Goal: Task Accomplishment & Management: Manage account settings

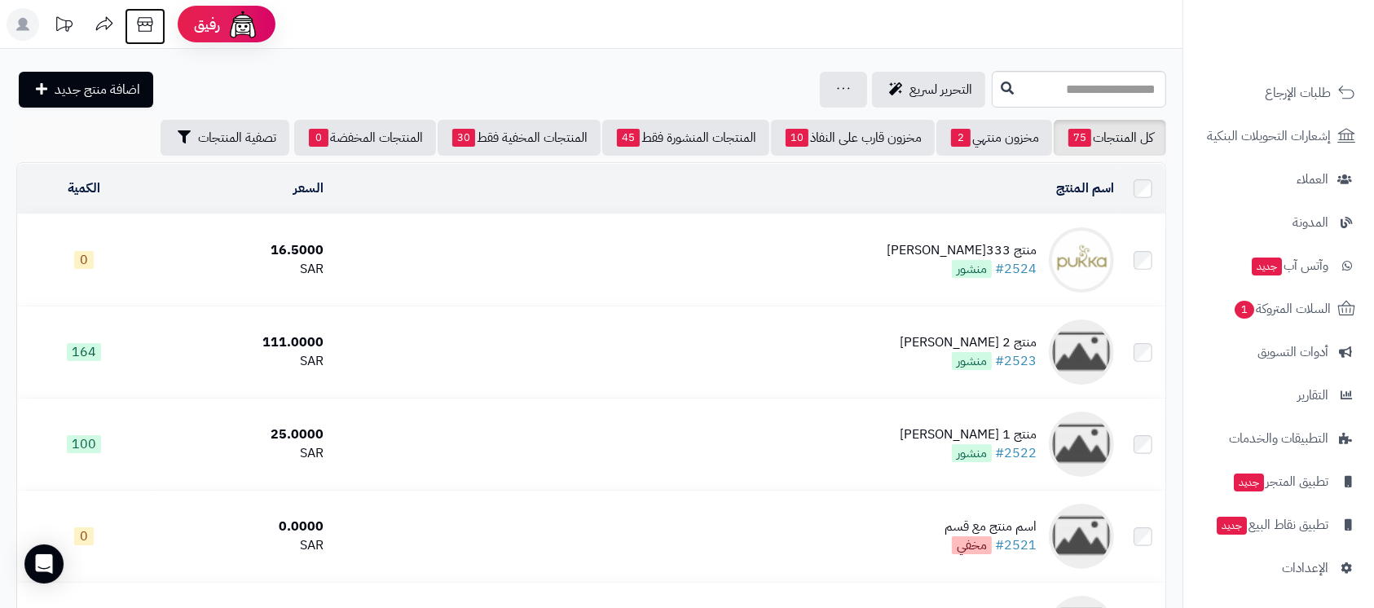
click at [157, 20] on icon at bounding box center [145, 24] width 33 height 33
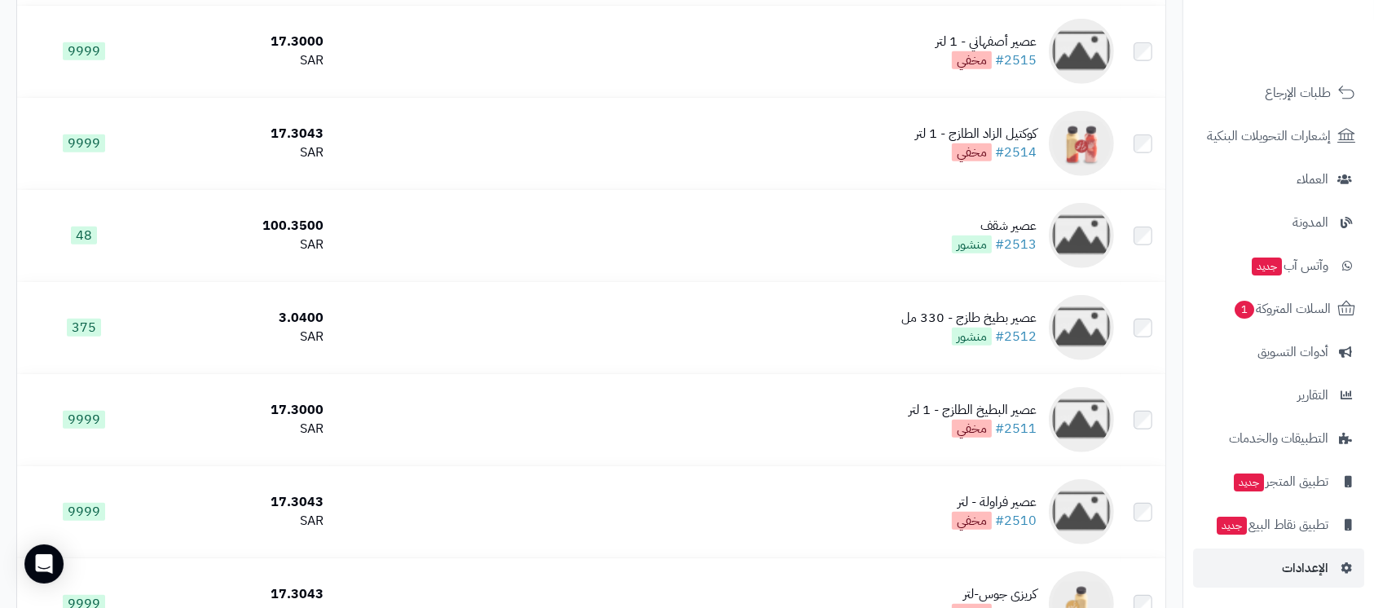
scroll to position [1195, 0]
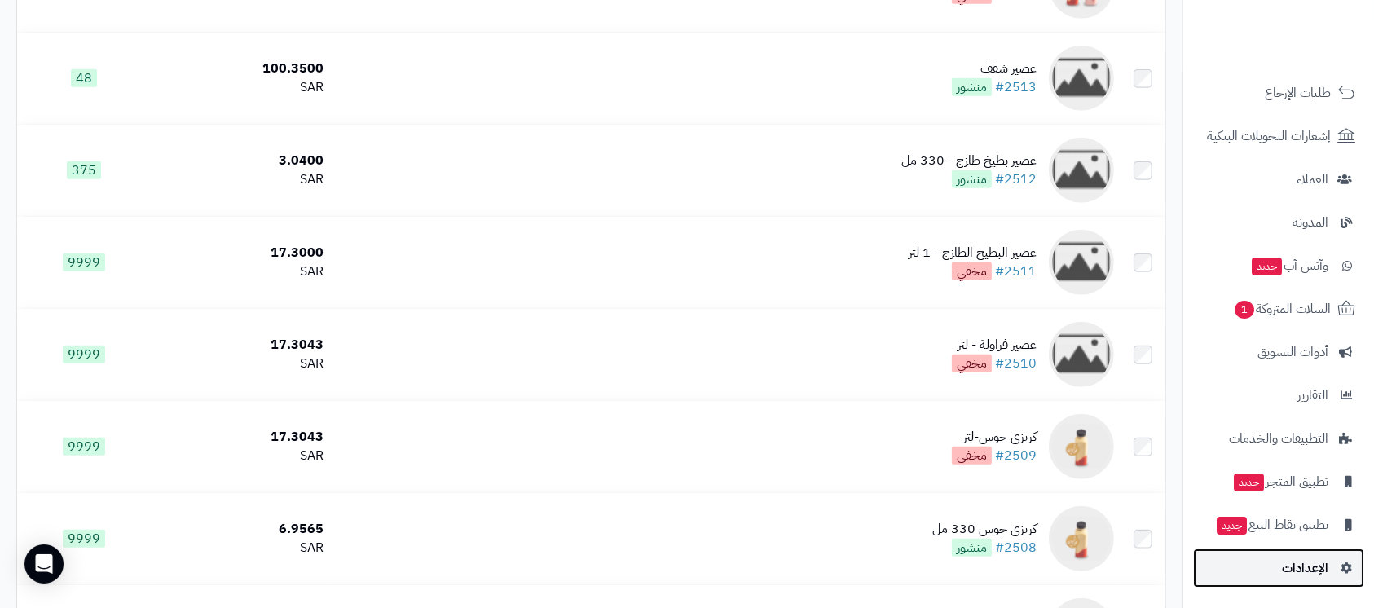
click at [1298, 568] on span "الإعدادات" at bounding box center [1305, 568] width 46 height 23
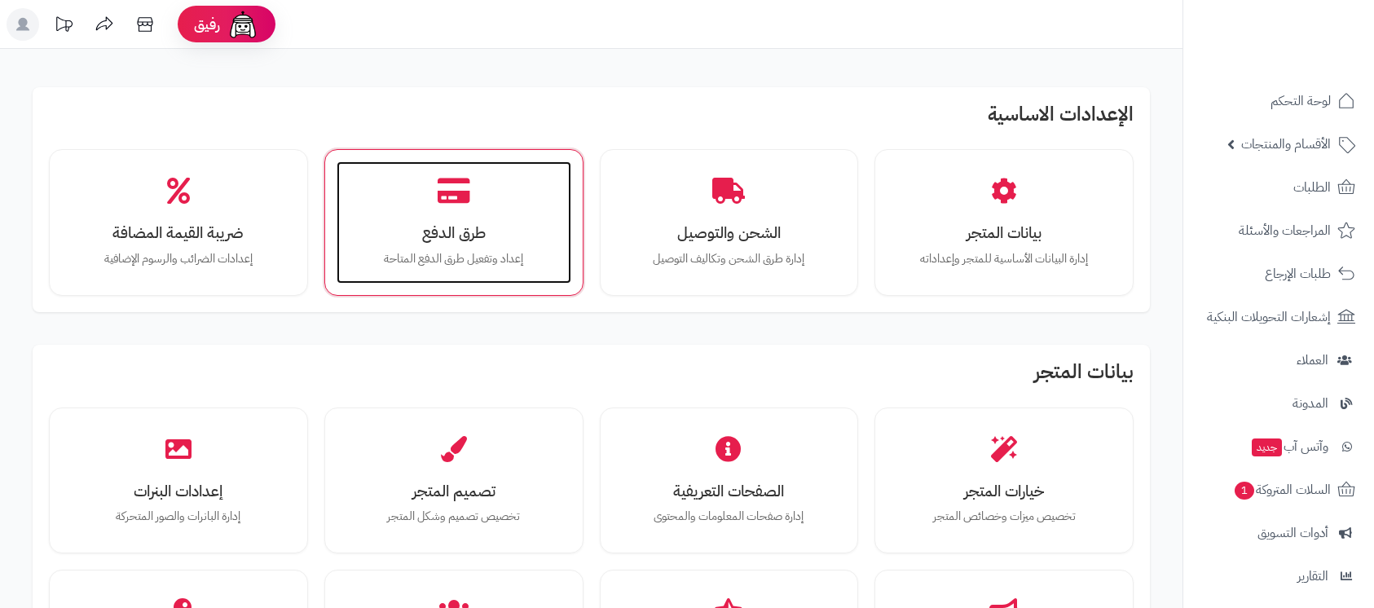
click at [450, 218] on div "طرق الدفع إعداد وتفعيل طرق الدفع المتاحة" at bounding box center [454, 222] width 235 height 122
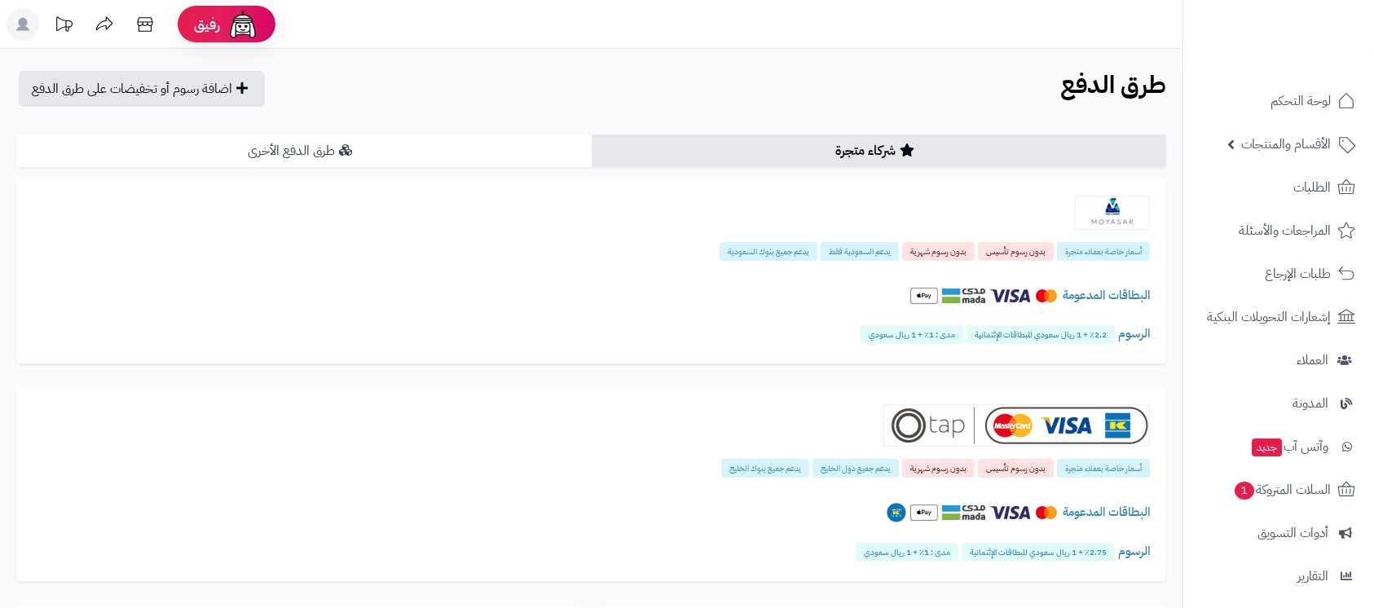
click at [374, 148] on link "طرق الدفع الأخرى" at bounding box center [303, 150] width 575 height 33
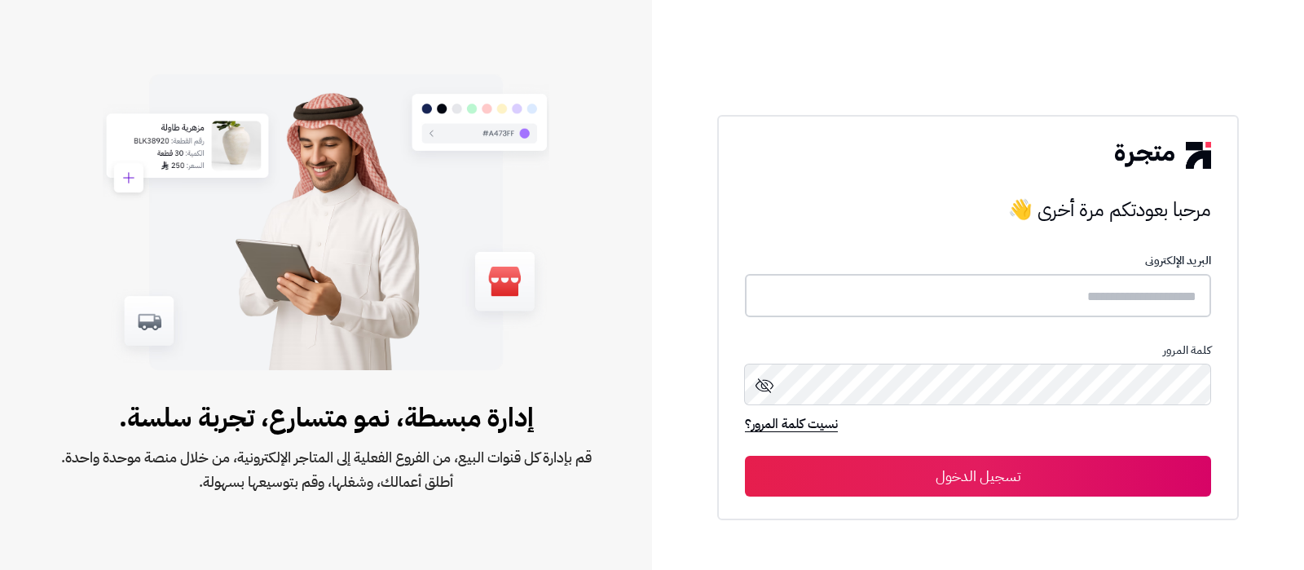
type input "**********"
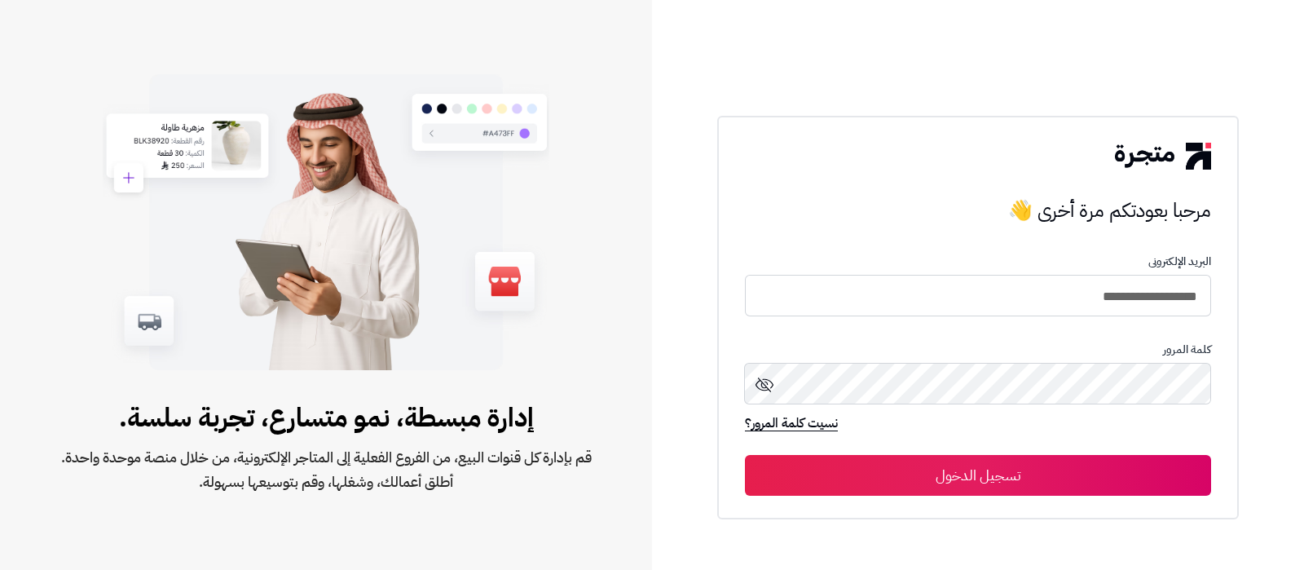
click at [1018, 463] on button "تسجيل الدخول" at bounding box center [978, 475] width 466 height 41
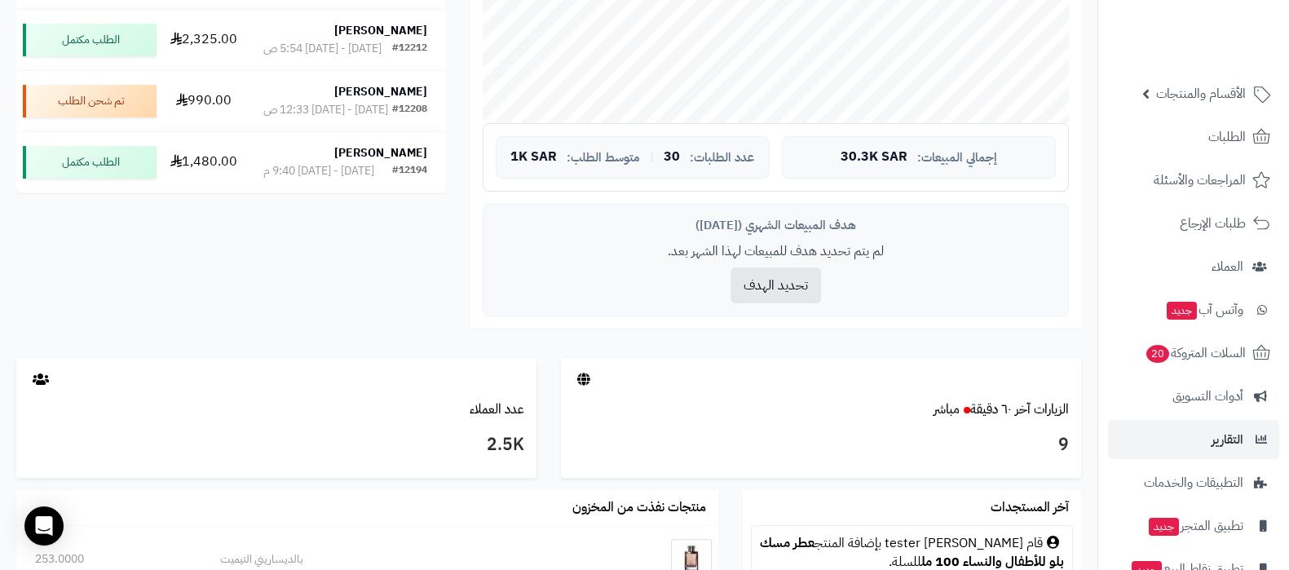
scroll to position [175, 0]
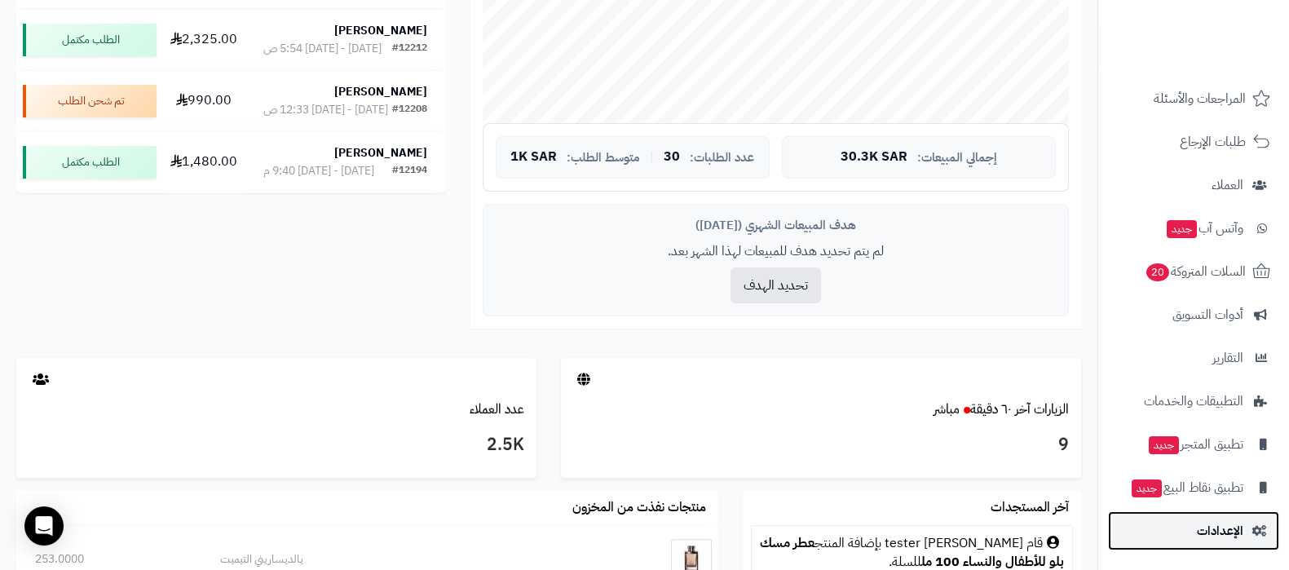
click at [1188, 536] on link "الإعدادات" at bounding box center [1193, 530] width 171 height 39
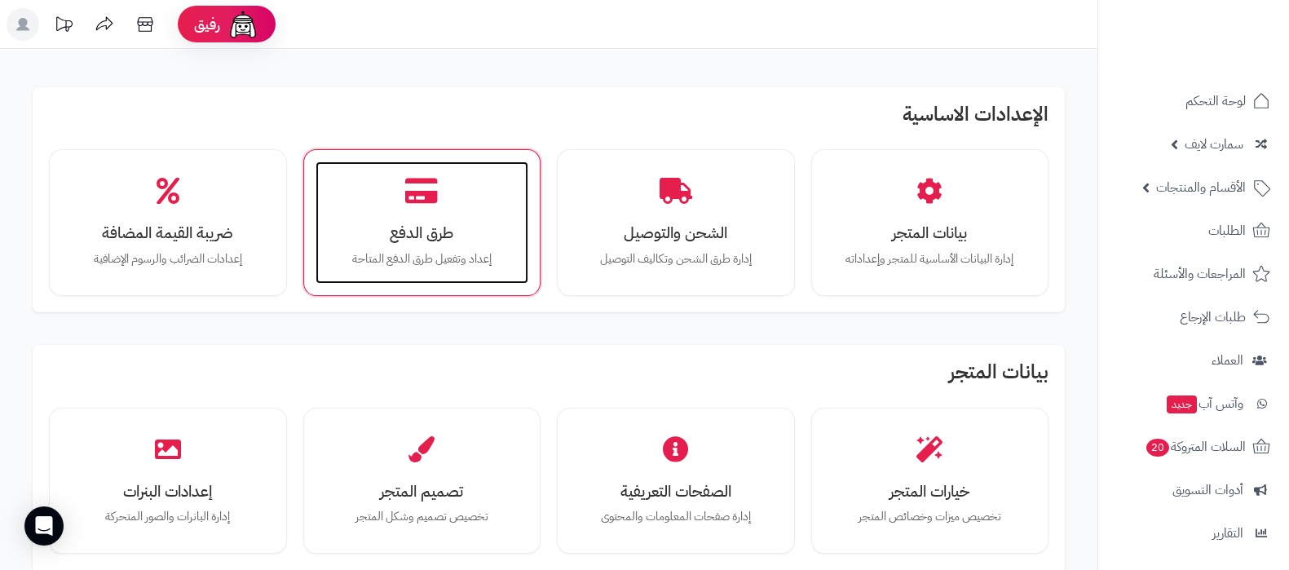
click at [393, 218] on div "طرق الدفع إعداد وتفعيل طرق الدفع المتاحة" at bounding box center [422, 222] width 214 height 122
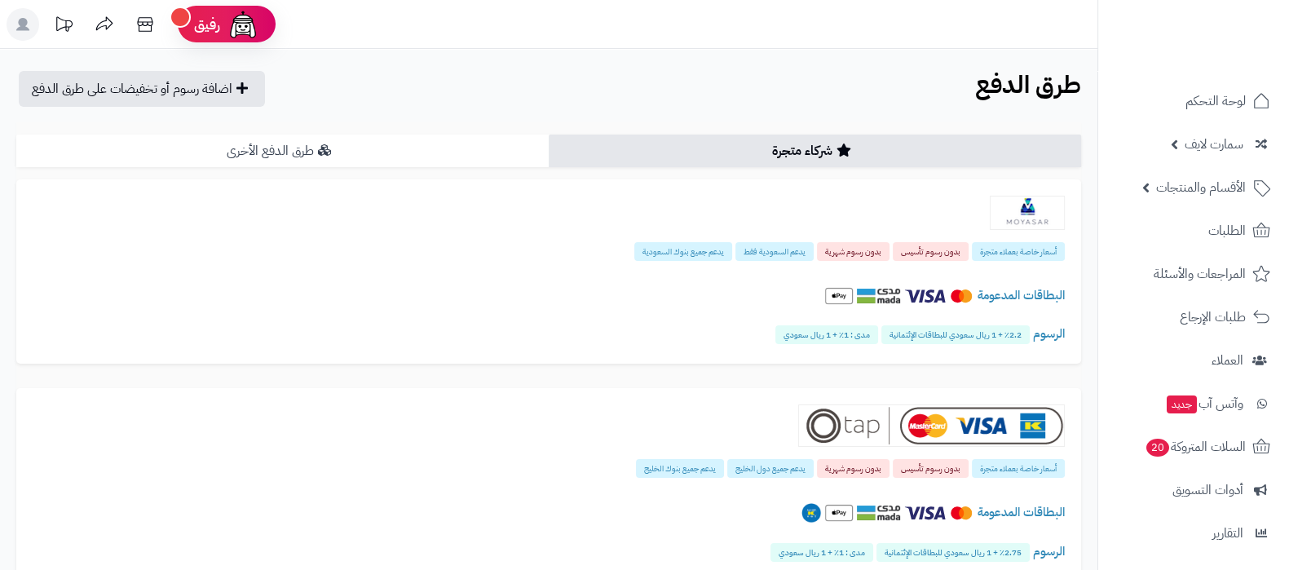
click at [368, 157] on link "طرق الدفع الأخرى" at bounding box center [282, 150] width 532 height 33
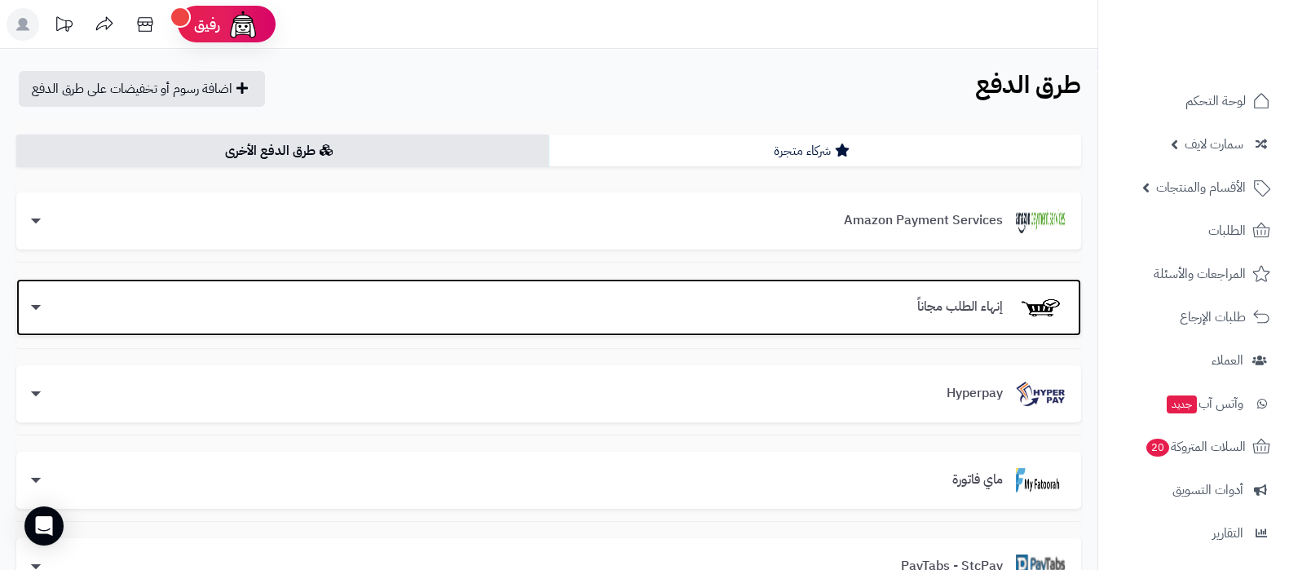
click at [710, 295] on div "إنهاء الطلب مجاناً" at bounding box center [549, 307] width 1032 height 24
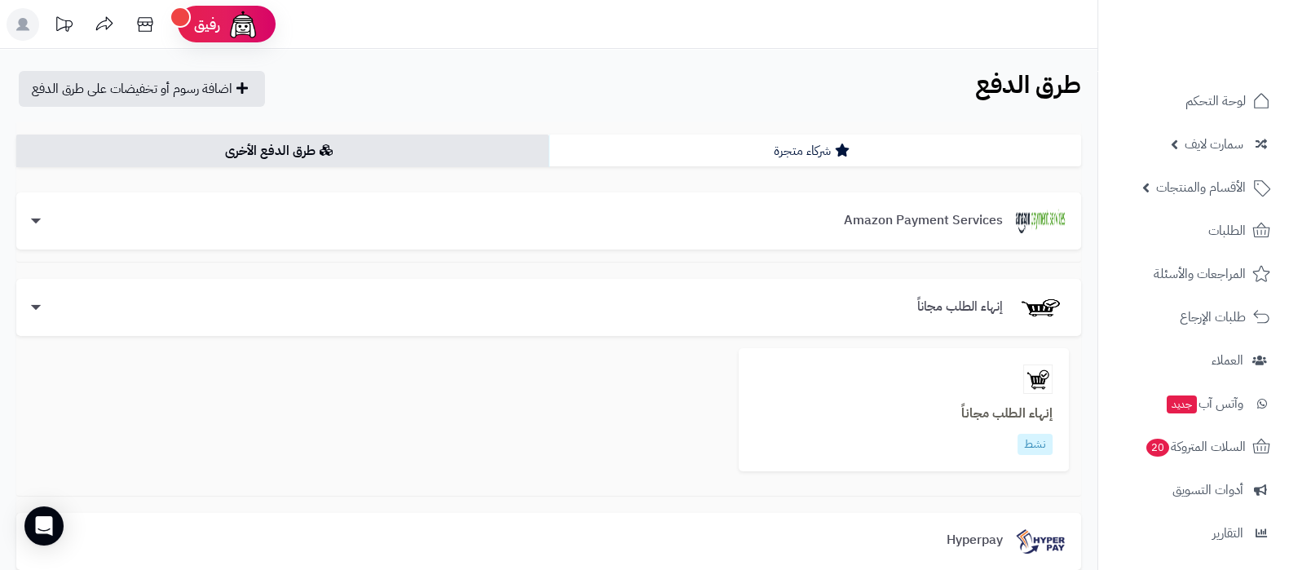
click at [970, 407] on b "إنهاء الطلب مجاناً" at bounding box center [1006, 413] width 91 height 20
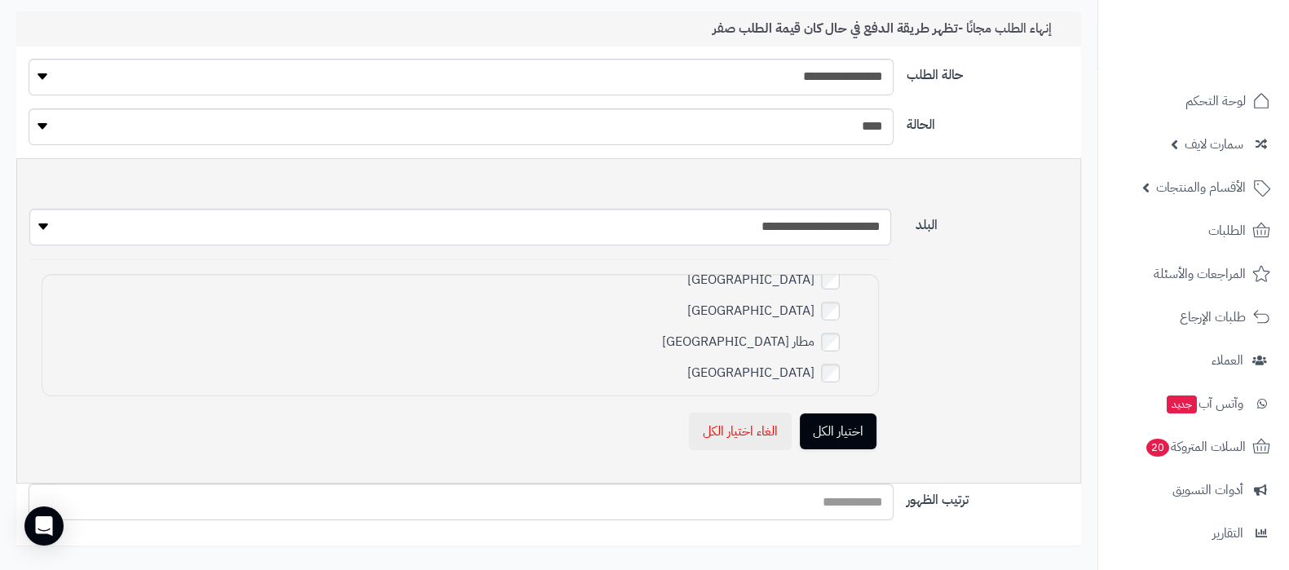
scroll to position [203, 0]
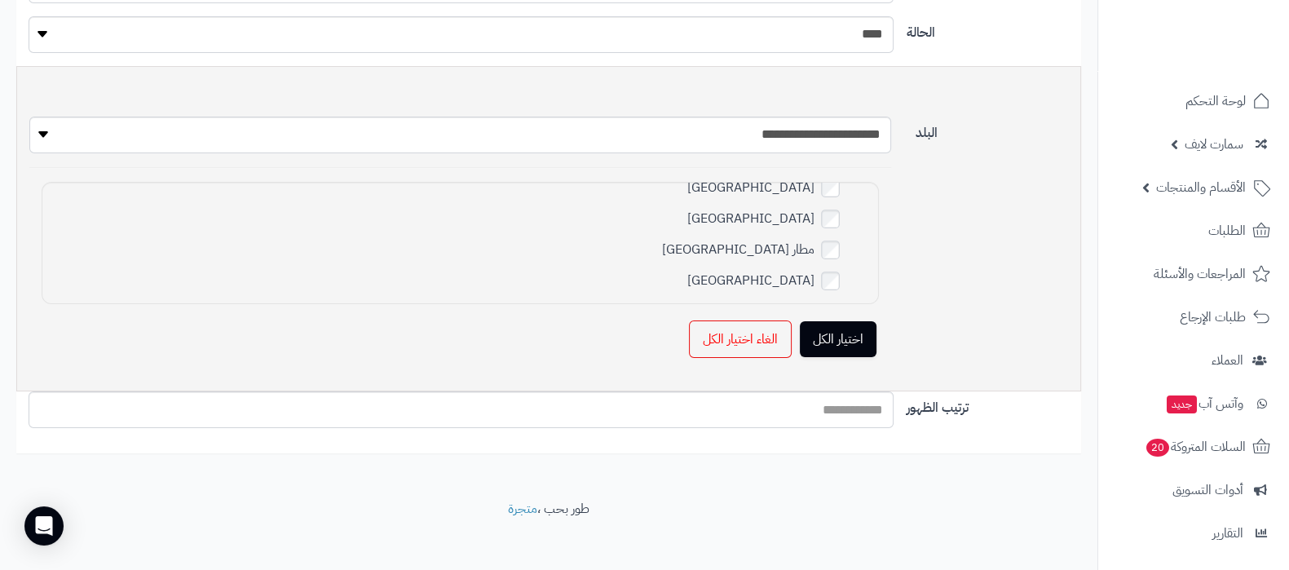
click at [725, 337] on link "الغاء اختيار الكل" at bounding box center [740, 338] width 103 height 37
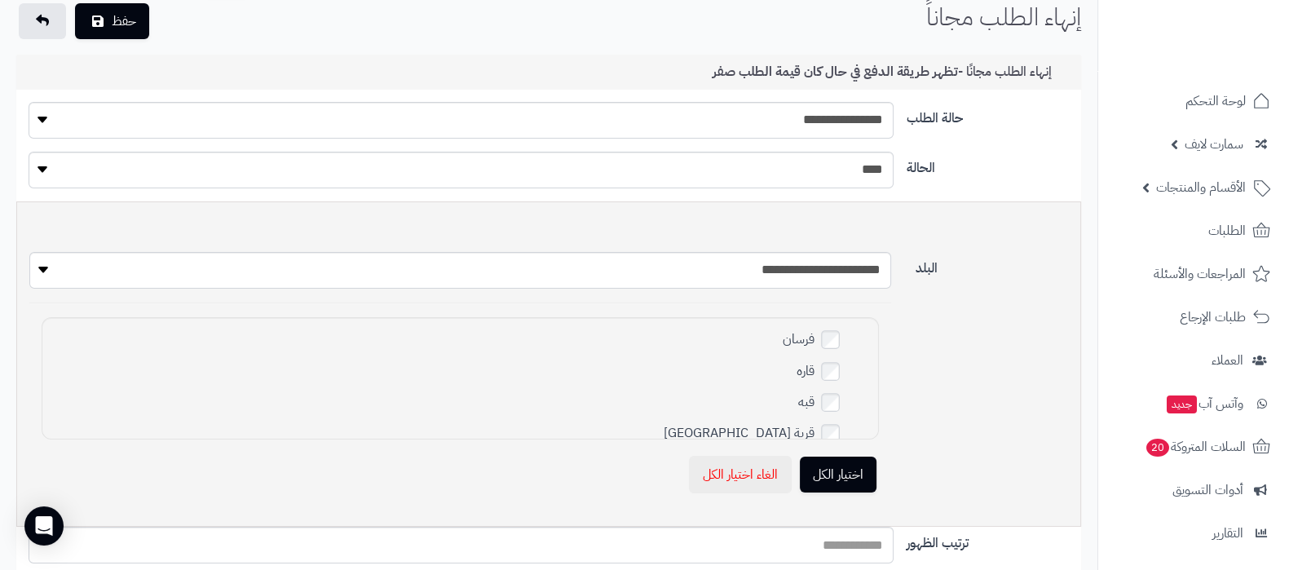
scroll to position [0, 0]
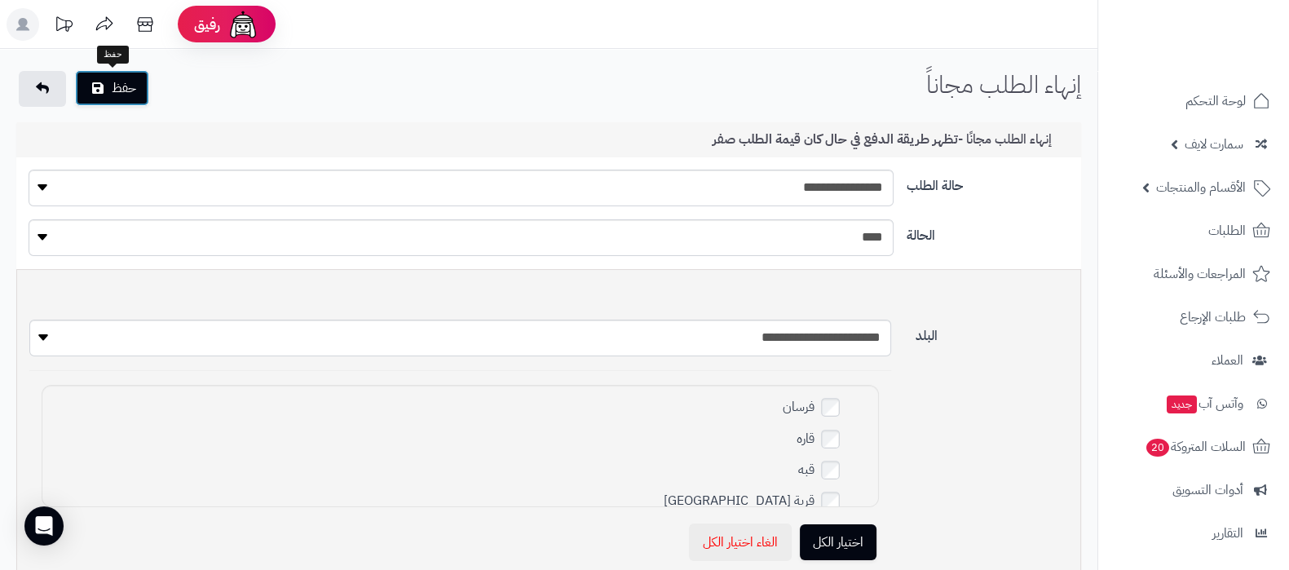
click at [111, 82] on button "حفظ" at bounding box center [112, 88] width 74 height 36
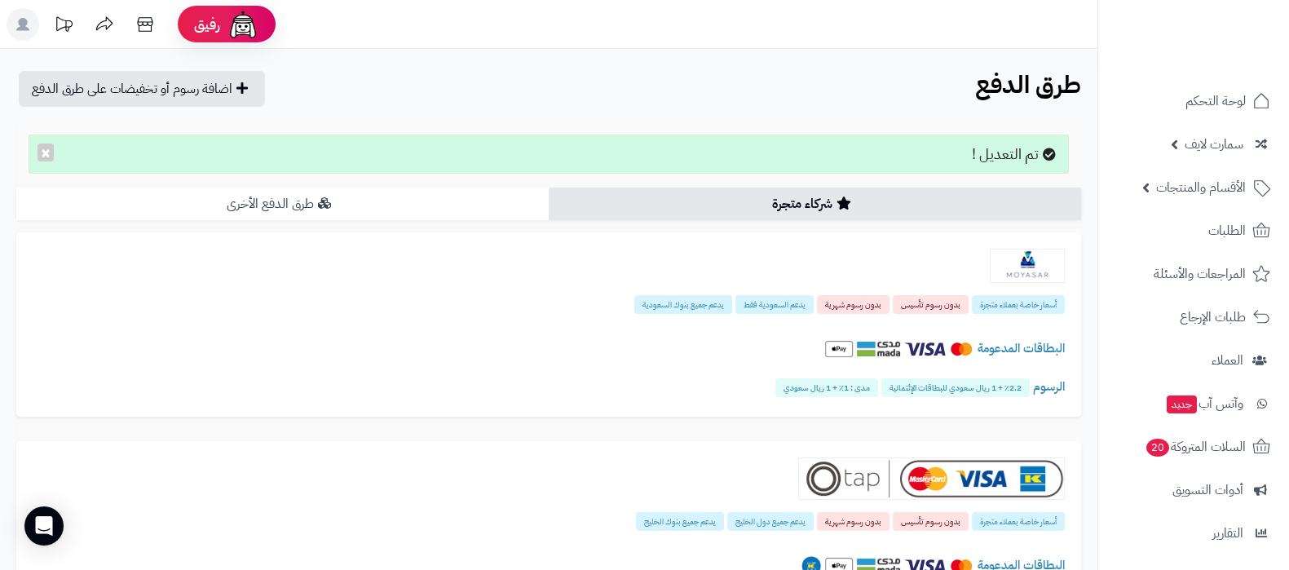
click at [289, 196] on link "طرق الدفع الأخرى" at bounding box center [282, 203] width 532 height 33
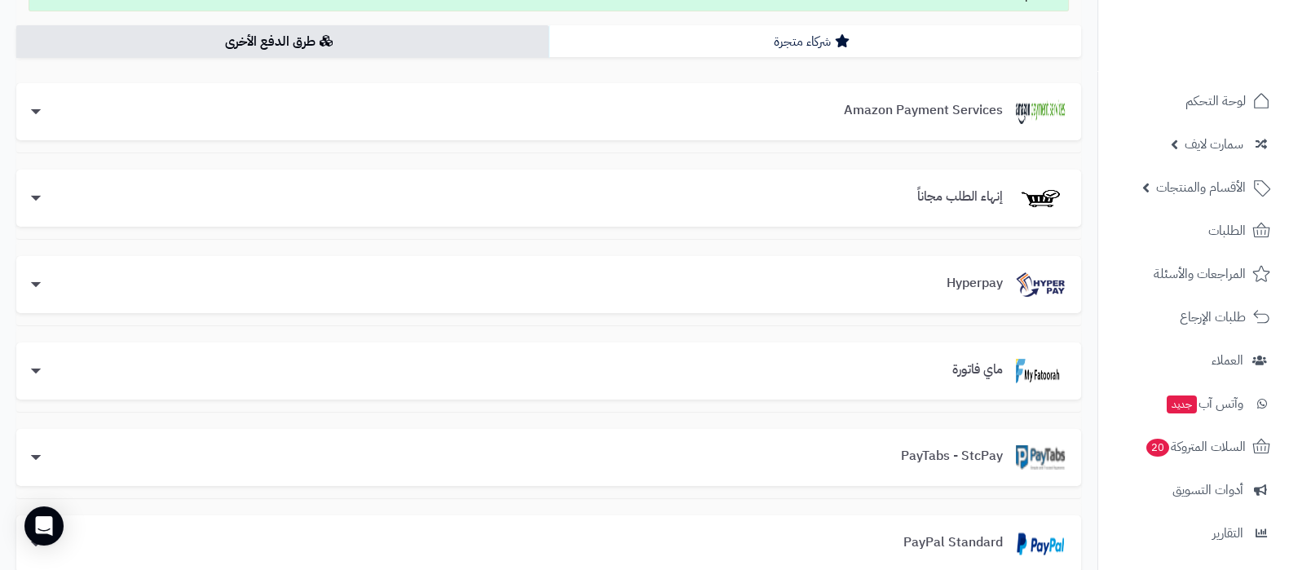
scroll to position [203, 0]
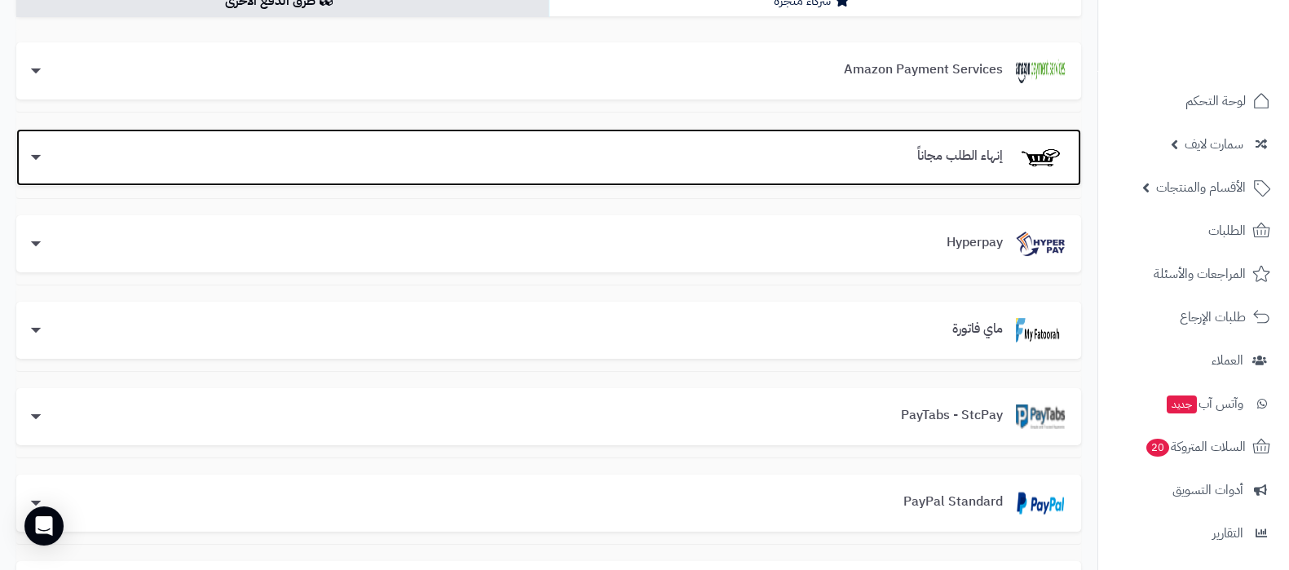
click at [941, 158] on h3 "إنهاء الطلب مجاناً" at bounding box center [960, 156] width 112 height 15
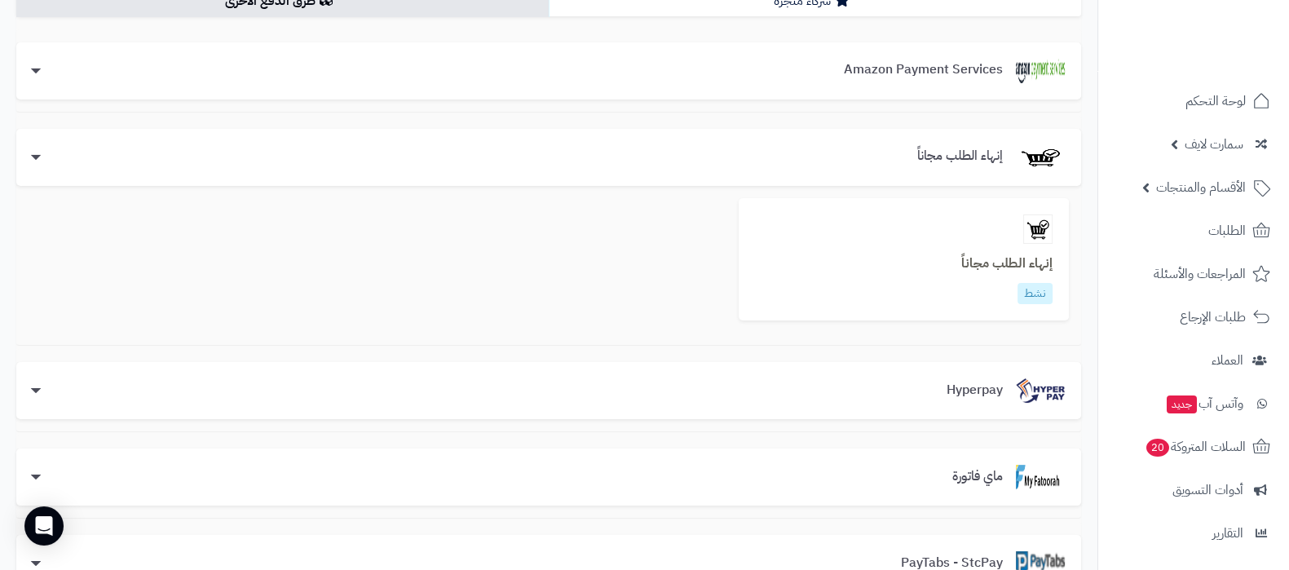
click at [985, 255] on b "إنهاء الطلب مجاناً" at bounding box center [1006, 264] width 91 height 20
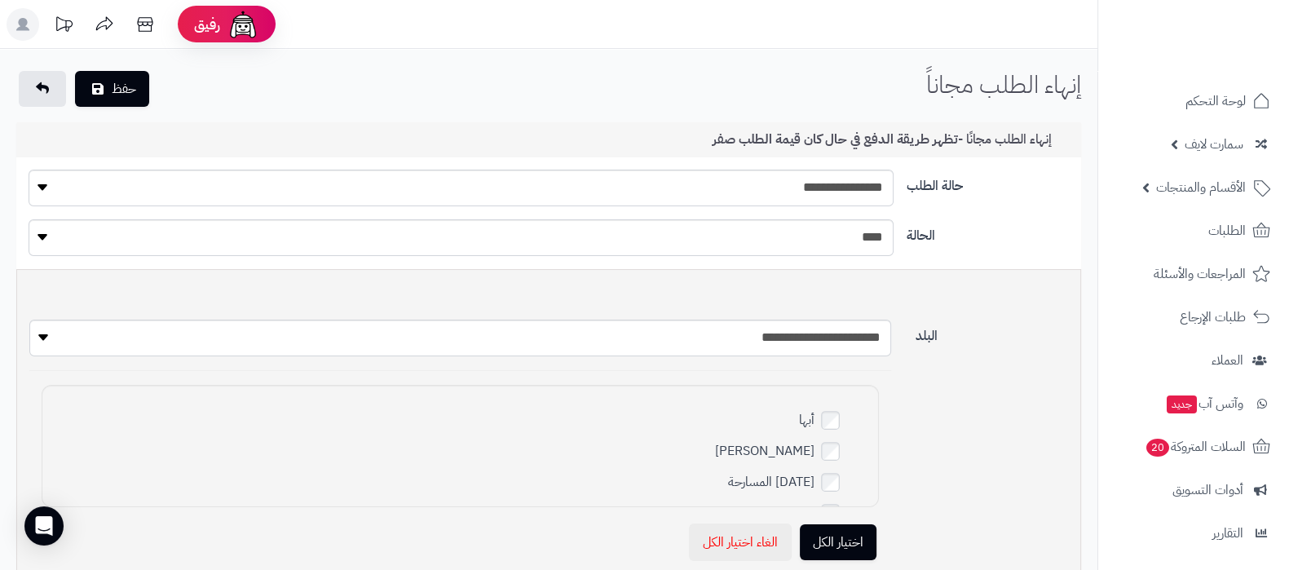
scroll to position [101, 0]
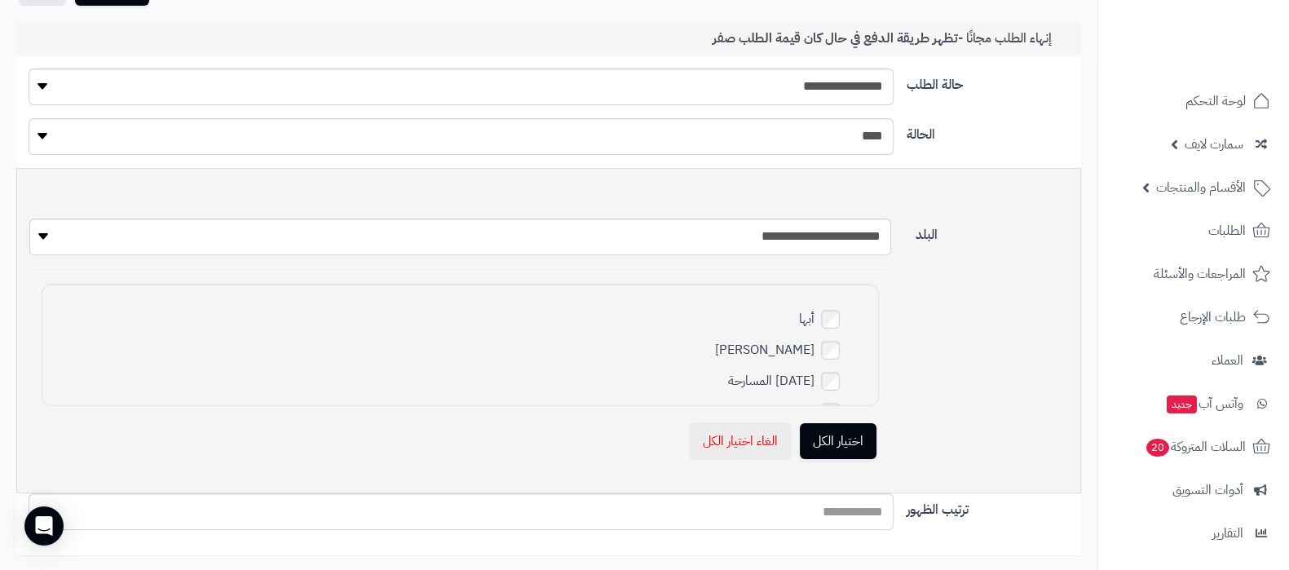
click at [844, 443] on link "اختيار الكل" at bounding box center [838, 441] width 77 height 36
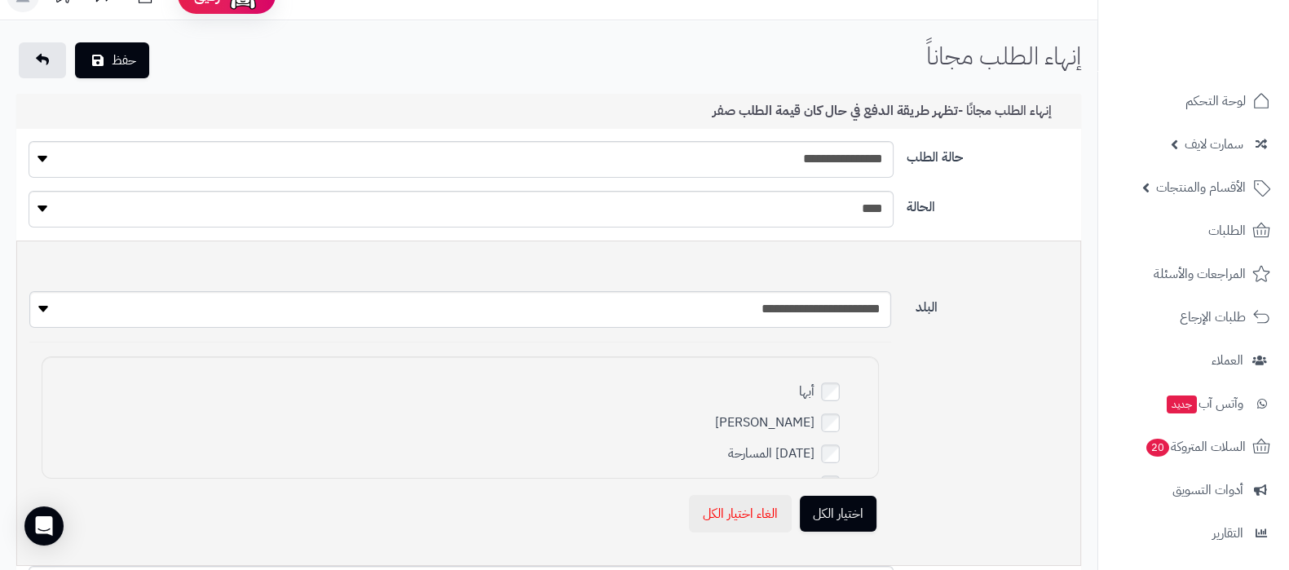
scroll to position [0, 0]
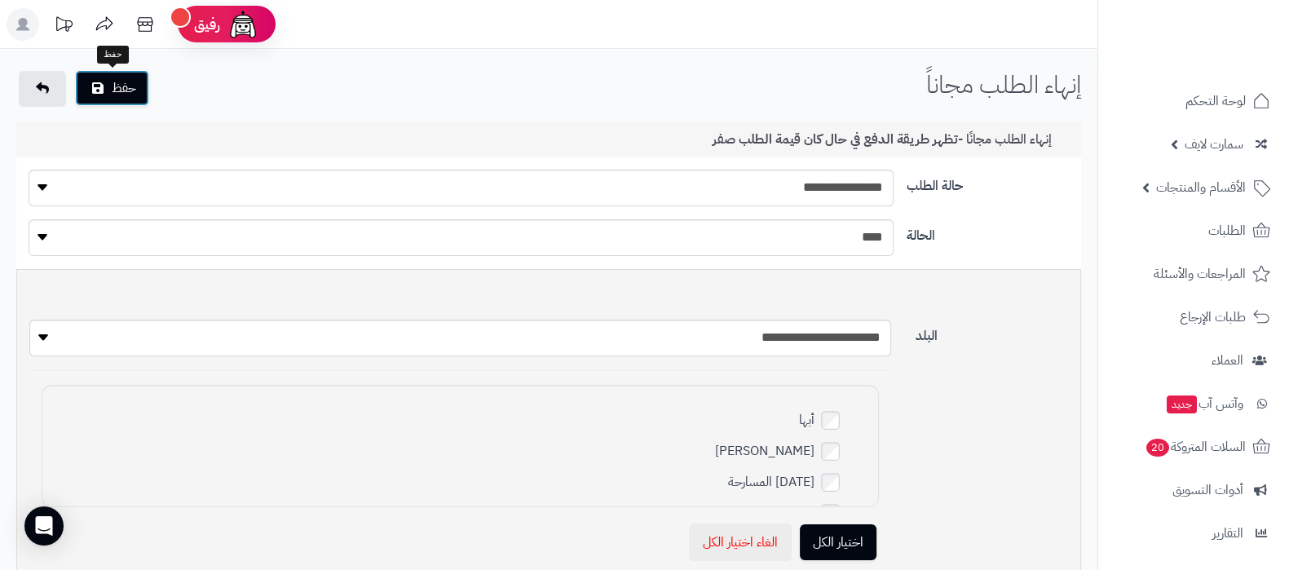
click at [110, 78] on button "حفظ" at bounding box center [112, 88] width 74 height 36
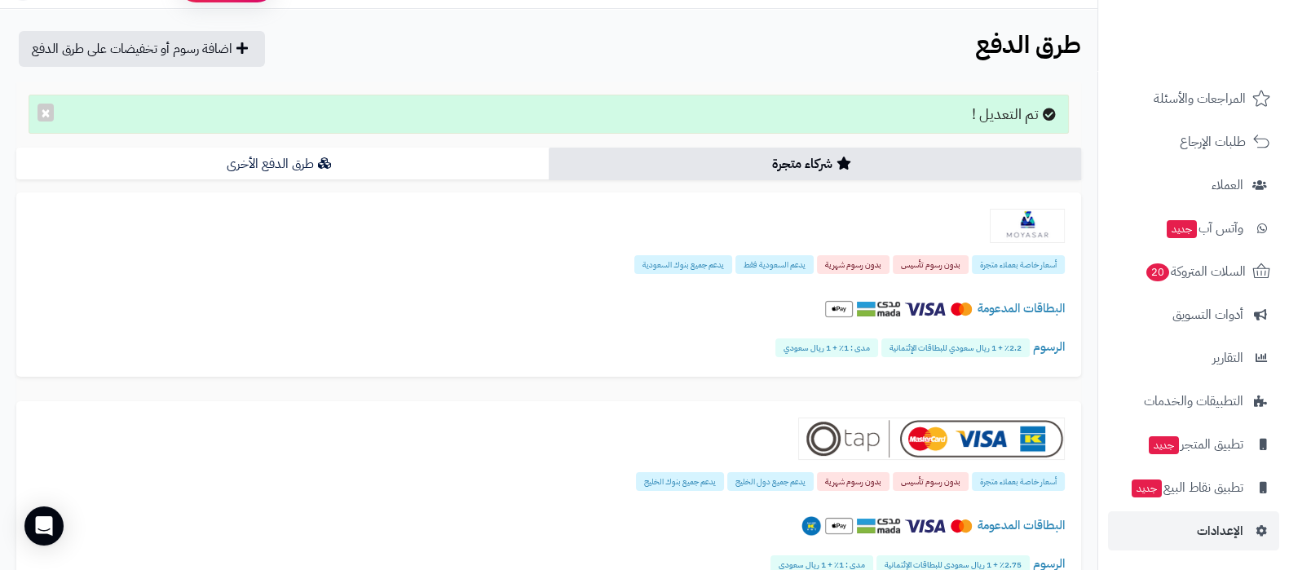
scroll to position [101, 0]
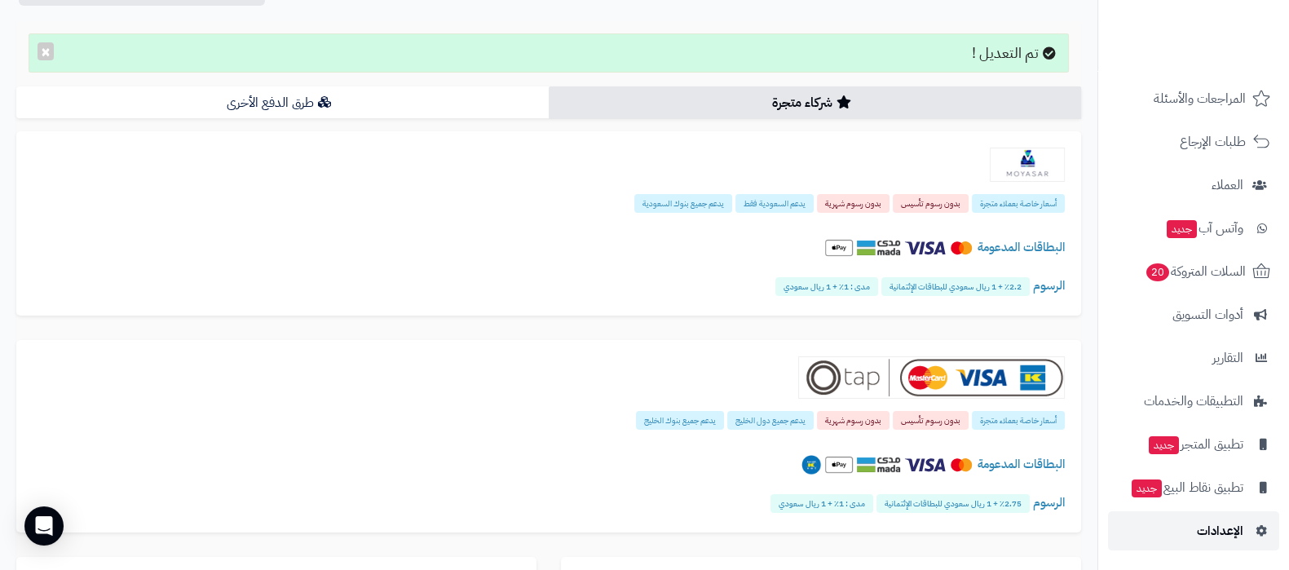
click at [1206, 516] on link "الإعدادات" at bounding box center [1193, 530] width 171 height 39
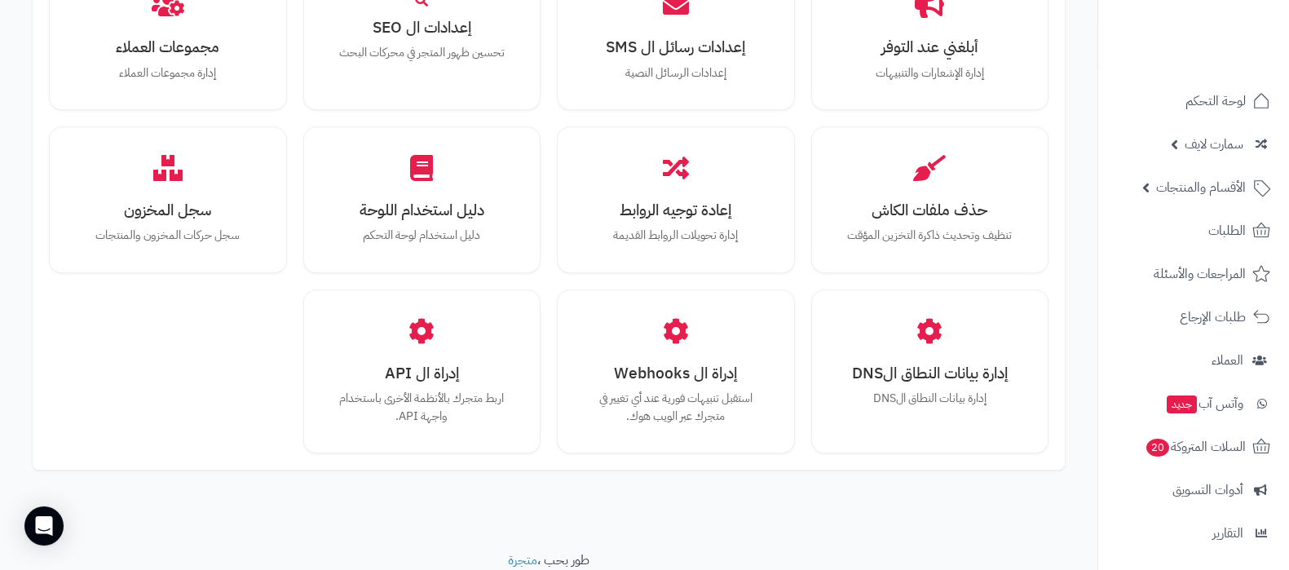
scroll to position [1507, 0]
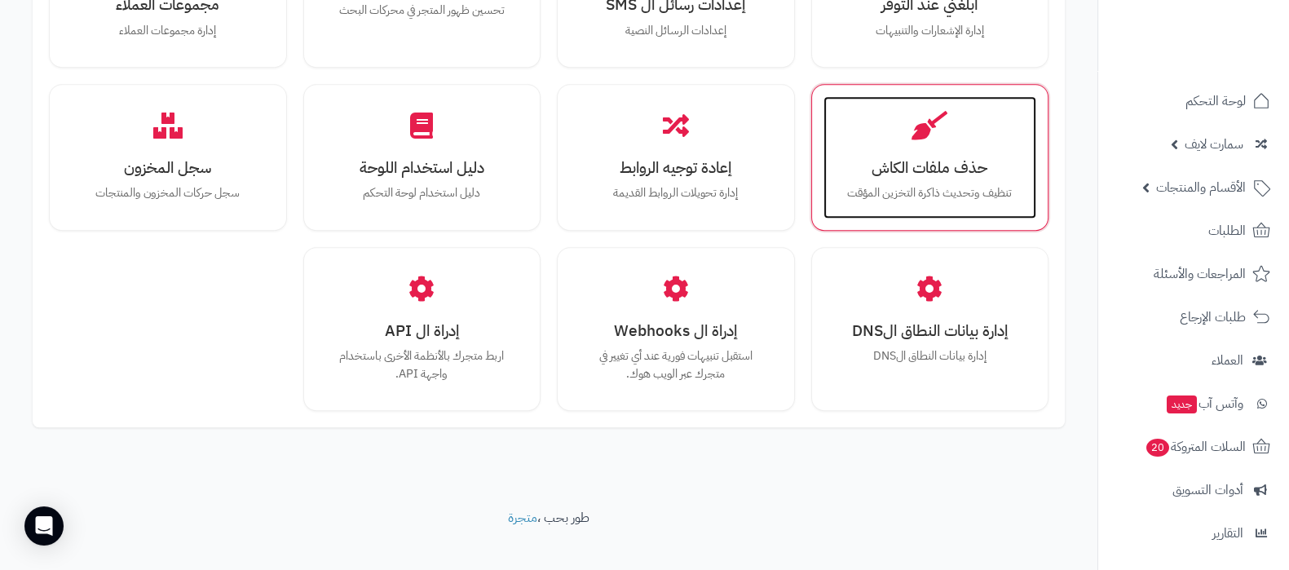
click at [945, 161] on div "حذف ملفات الكاش تنظيف وتحديث ذاكرة التخزين المؤقت" at bounding box center [930, 157] width 214 height 122
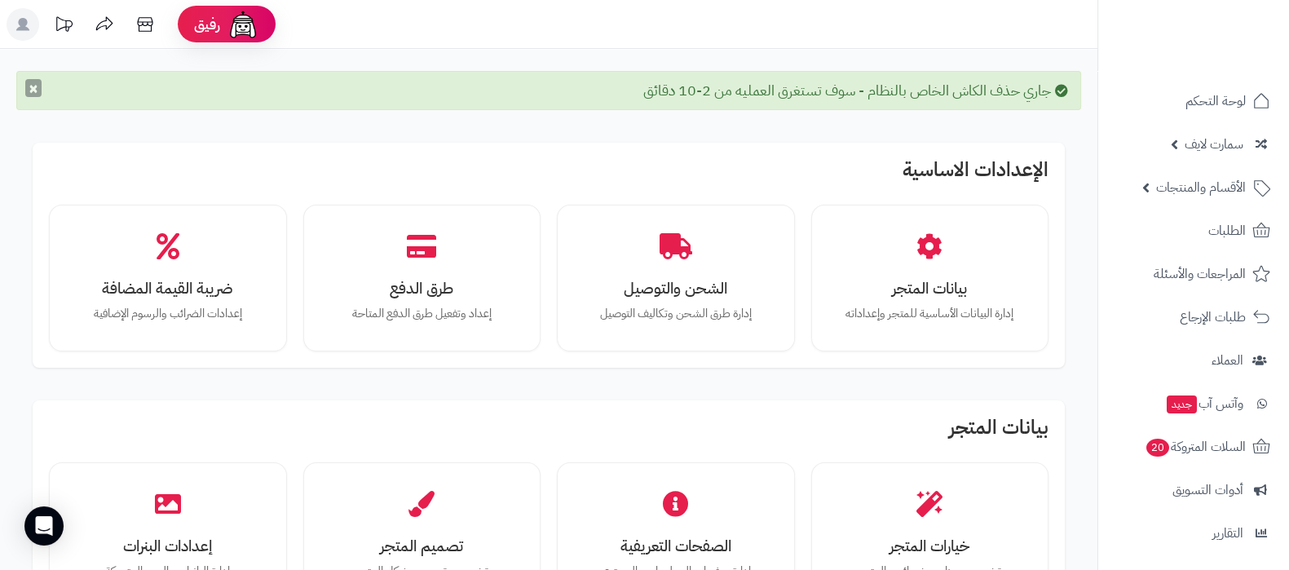
click at [29, 79] on button "×" at bounding box center [33, 88] width 16 height 18
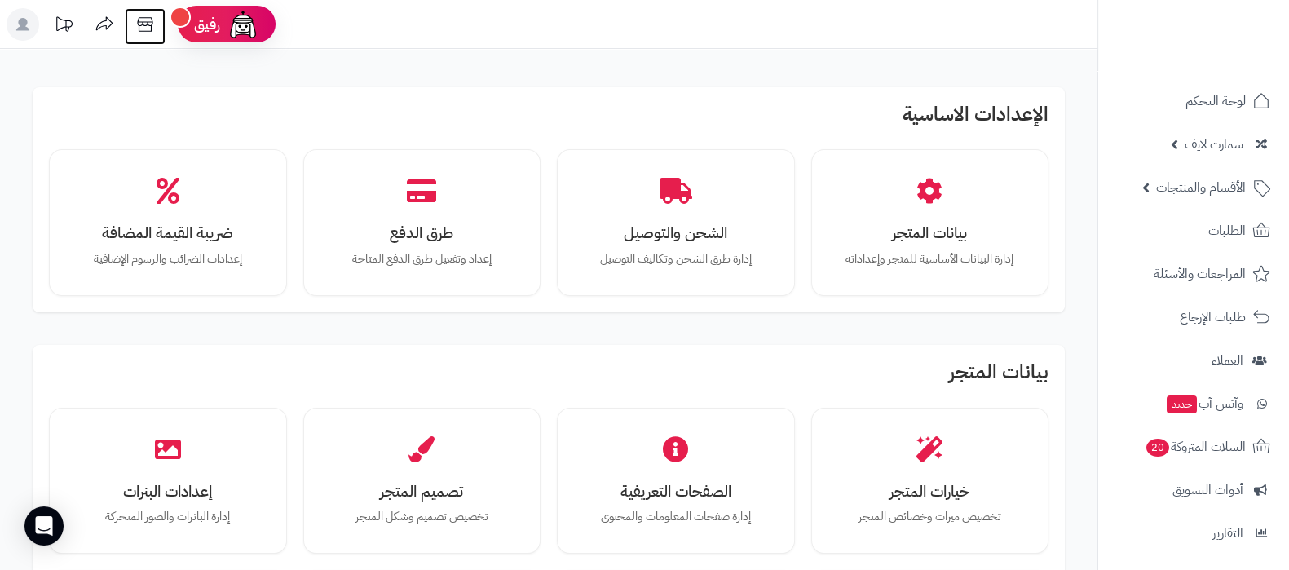
click at [148, 36] on icon at bounding box center [145, 24] width 33 height 33
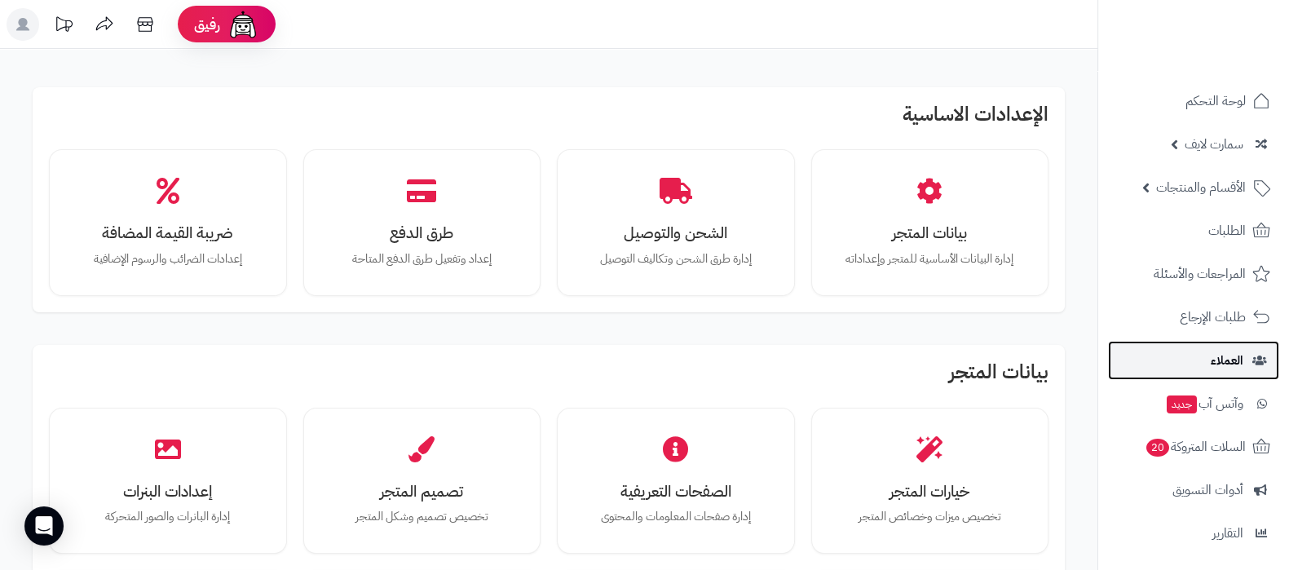
click at [1171, 351] on link "العملاء" at bounding box center [1193, 360] width 171 height 39
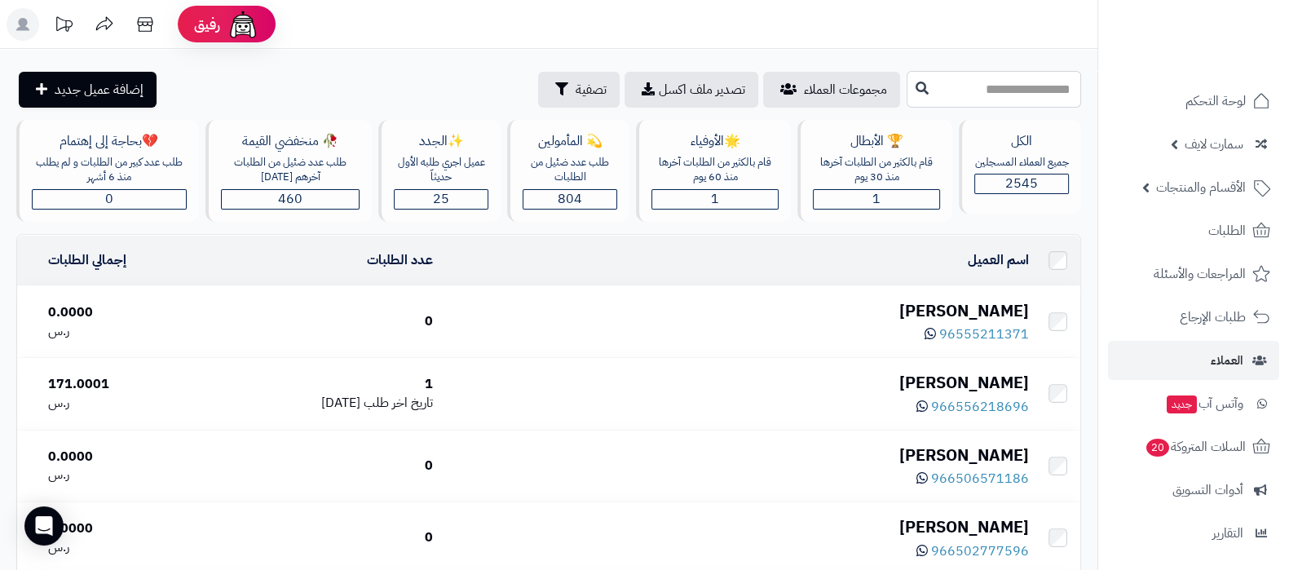
click at [970, 90] on input "text" at bounding box center [993, 89] width 174 height 37
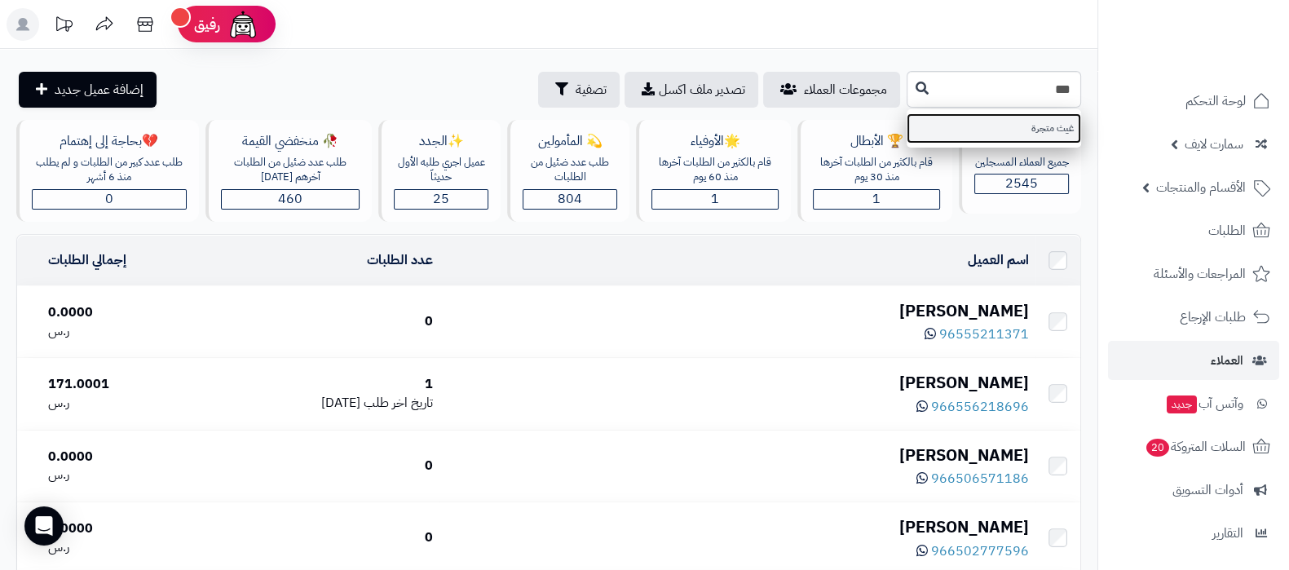
click at [962, 138] on link "غيث متجرة" at bounding box center [993, 128] width 174 height 30
type input "*********"
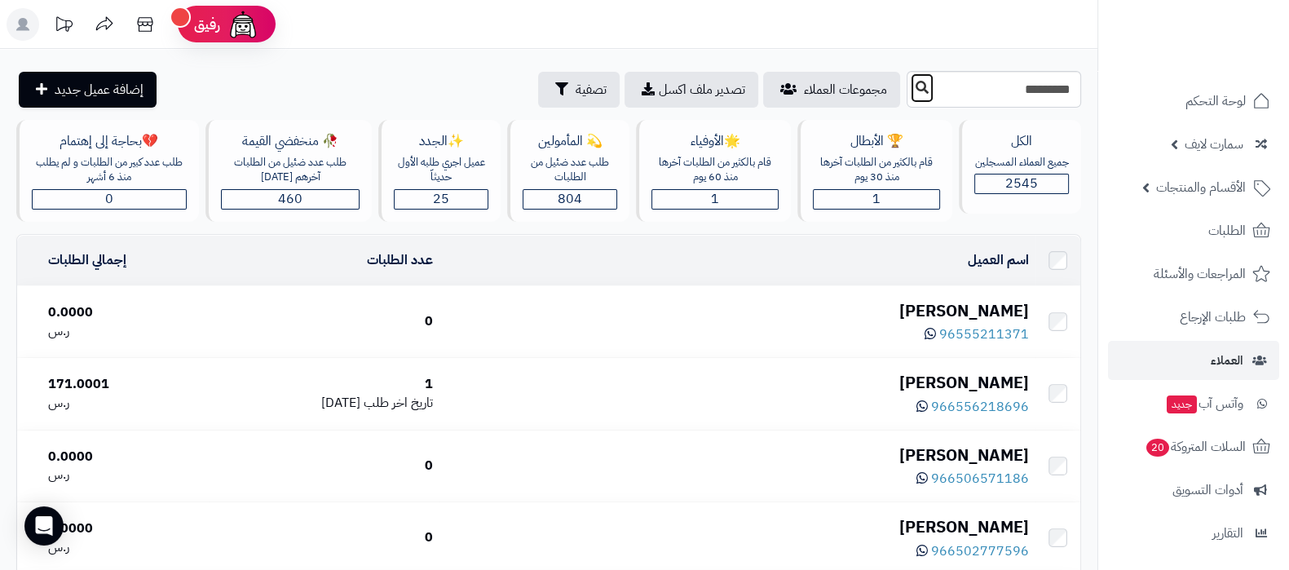
click at [910, 90] on button at bounding box center [922, 88] width 24 height 31
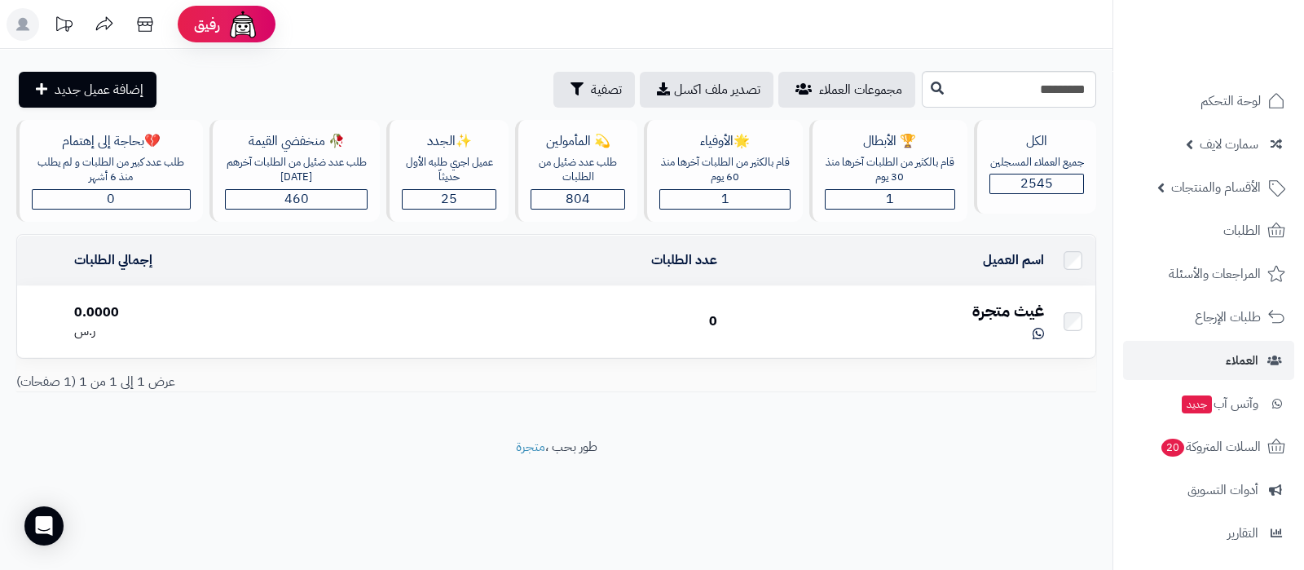
click at [1014, 309] on div "غيث متجرة" at bounding box center [887, 311] width 314 height 24
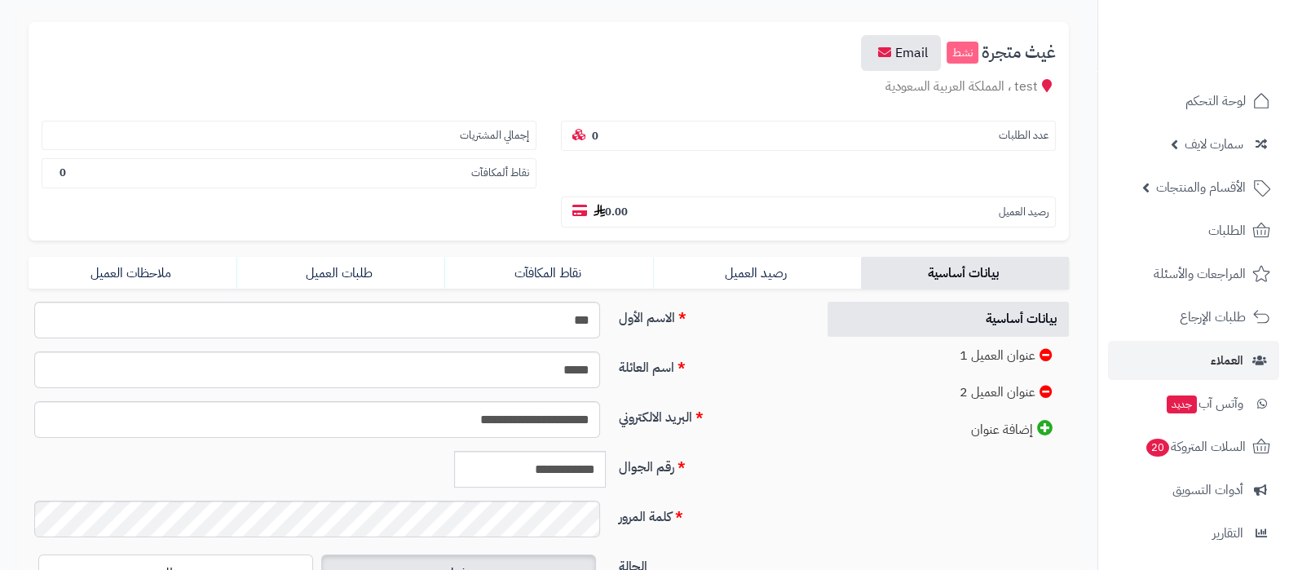
scroll to position [203, 0]
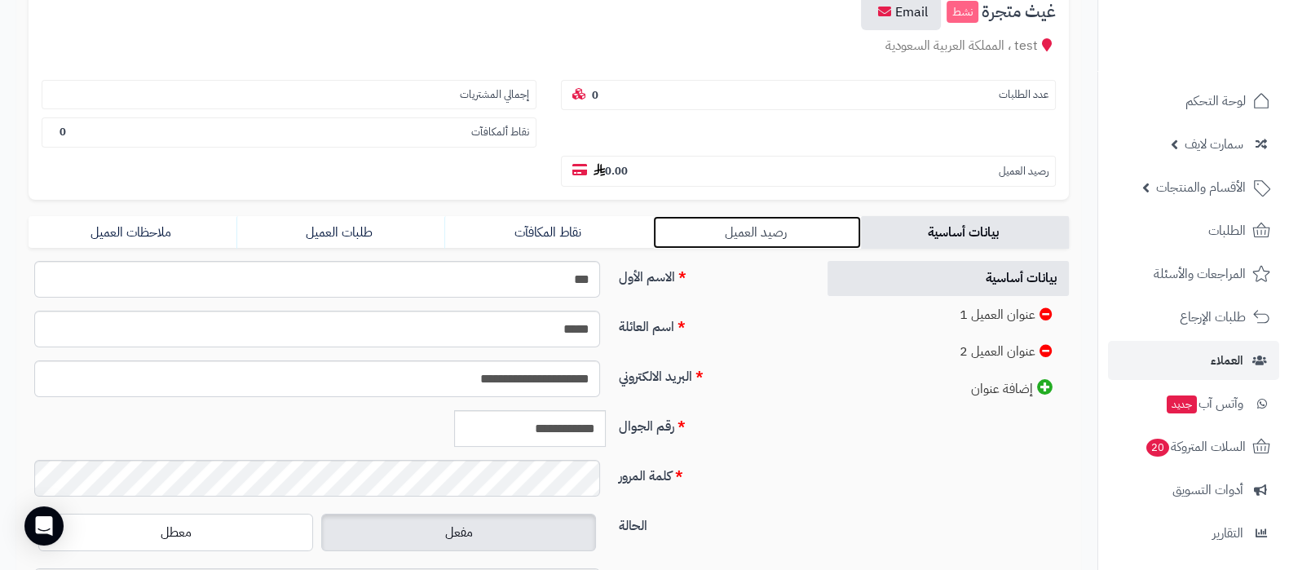
click at [766, 230] on link "رصيد العميل" at bounding box center [757, 232] width 208 height 33
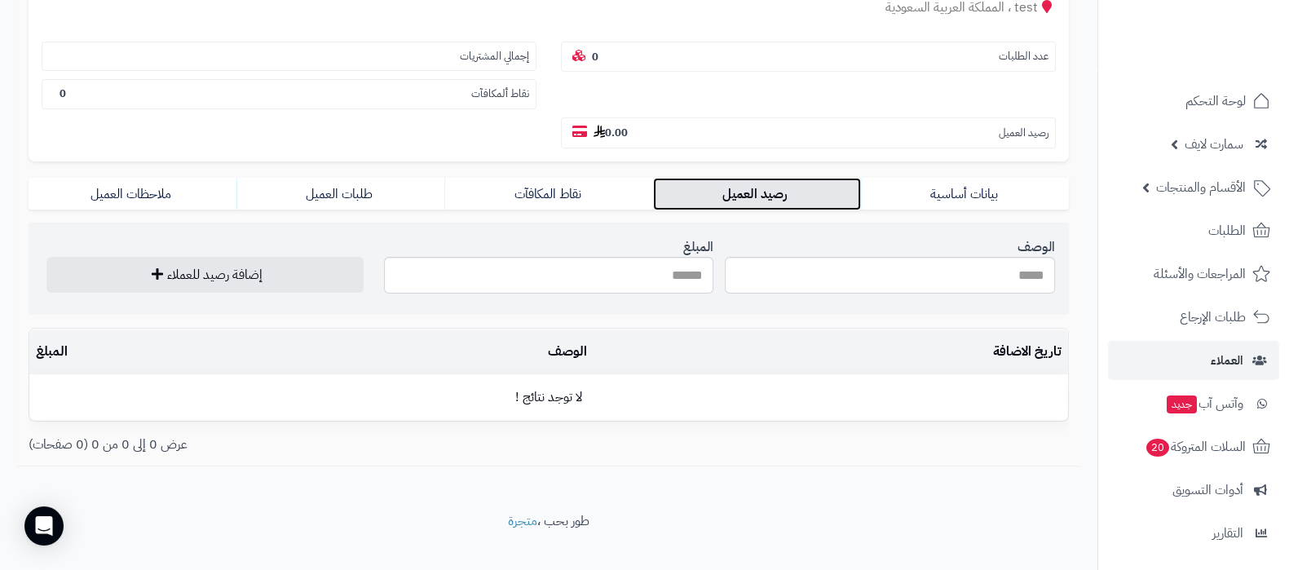
scroll to position [262, 0]
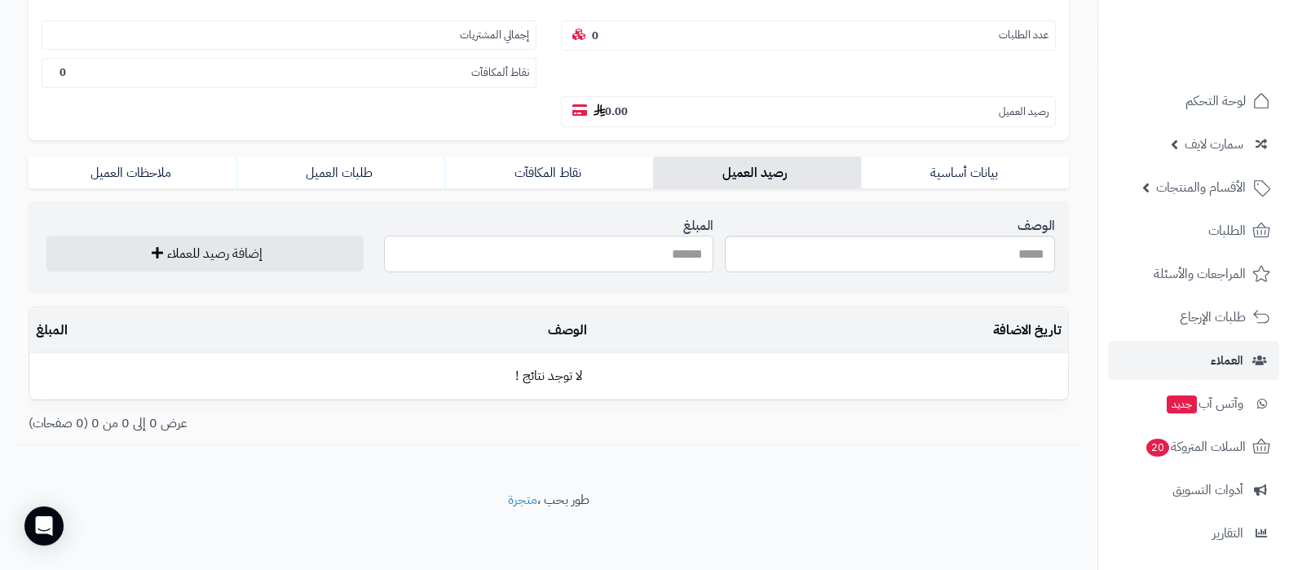
click at [670, 252] on input "المبلغ" at bounding box center [549, 254] width 330 height 37
type input "***"
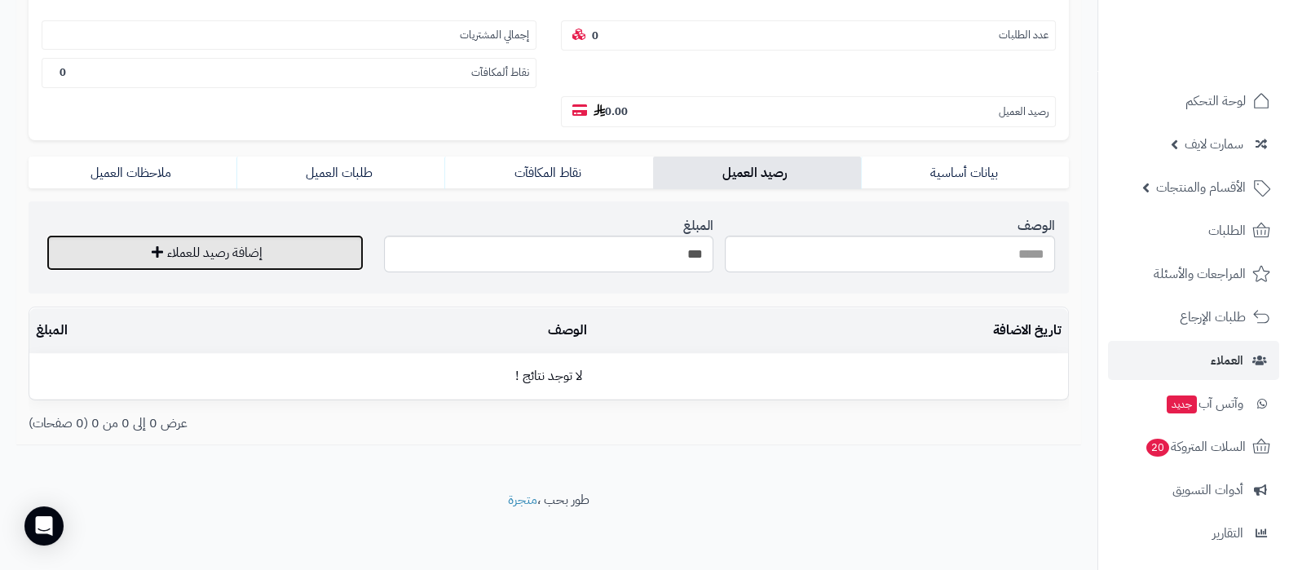
click at [218, 258] on button "إضافة رصيد للعملاء" at bounding box center [204, 253] width 317 height 36
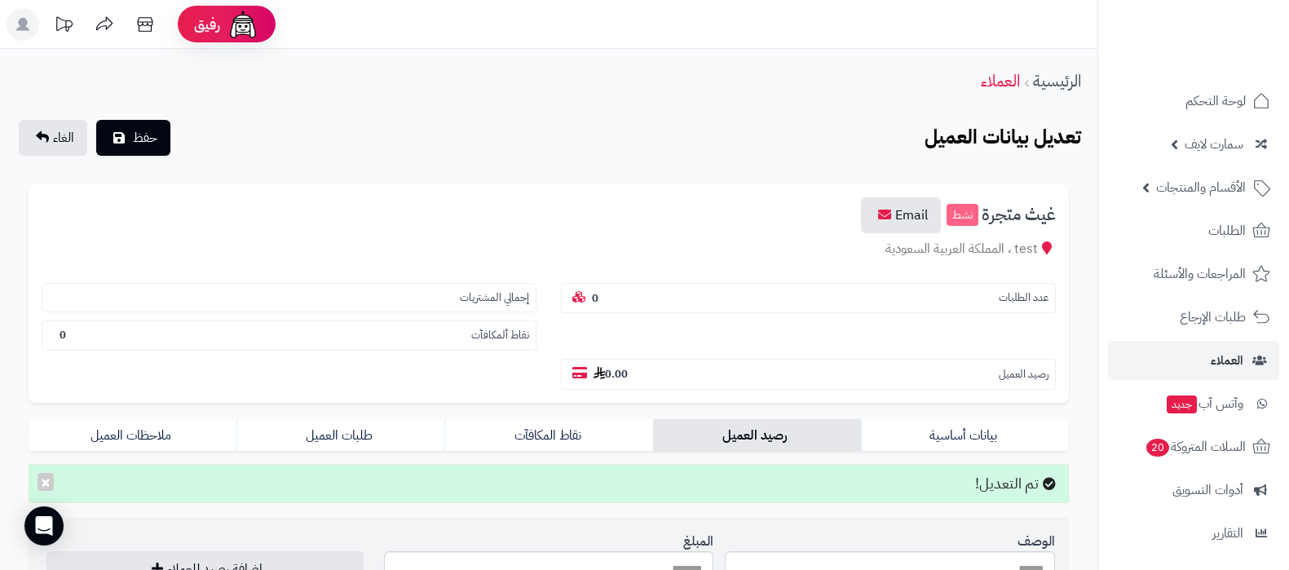
scroll to position [262, 0]
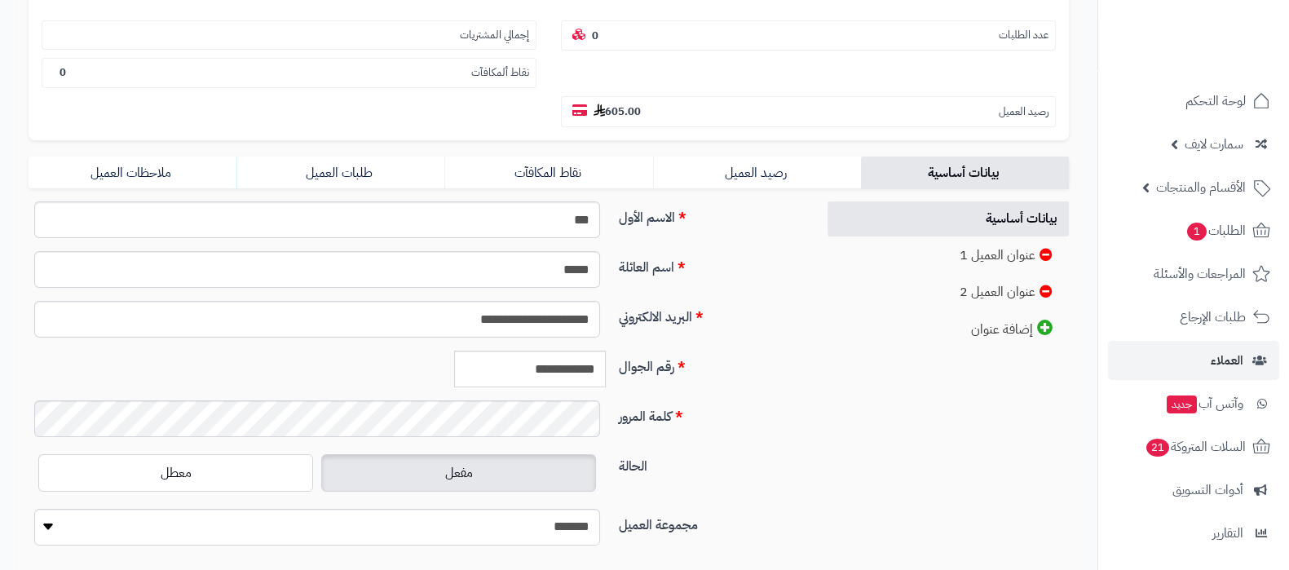
scroll to position [262, 0]
click at [713, 169] on link "رصيد العميل" at bounding box center [757, 173] width 208 height 33
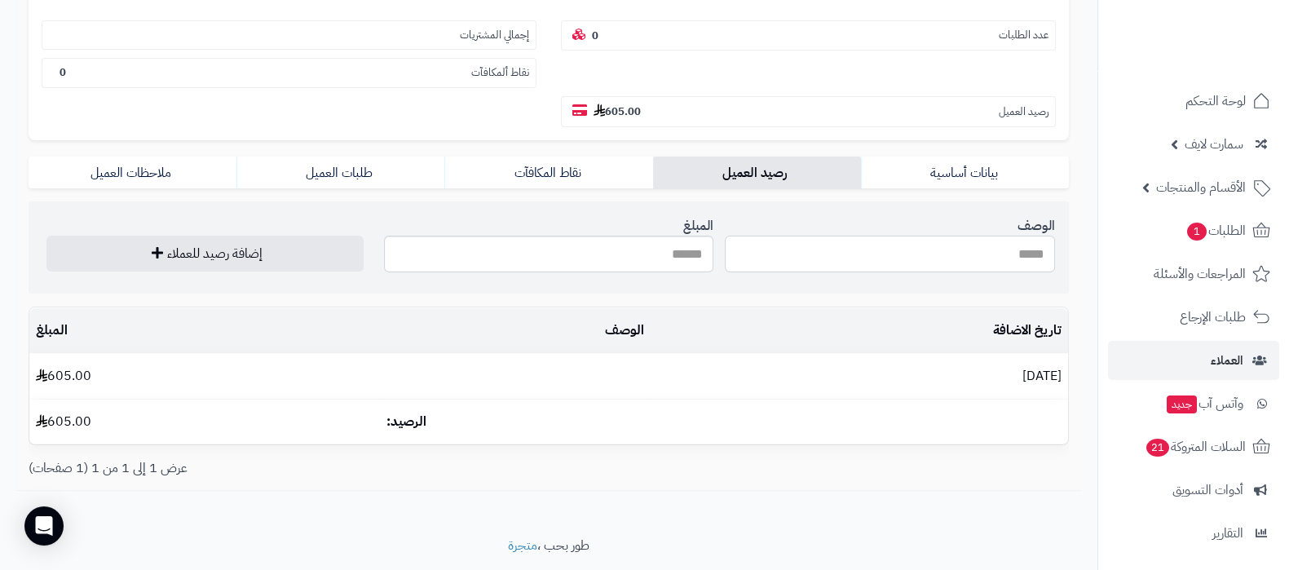
click at [956, 253] on input "الوصف" at bounding box center [890, 254] width 330 height 37
type input "*"
type input "**********"
click at [587, 258] on input "المبلغ" at bounding box center [549, 254] width 330 height 37
type input "*"
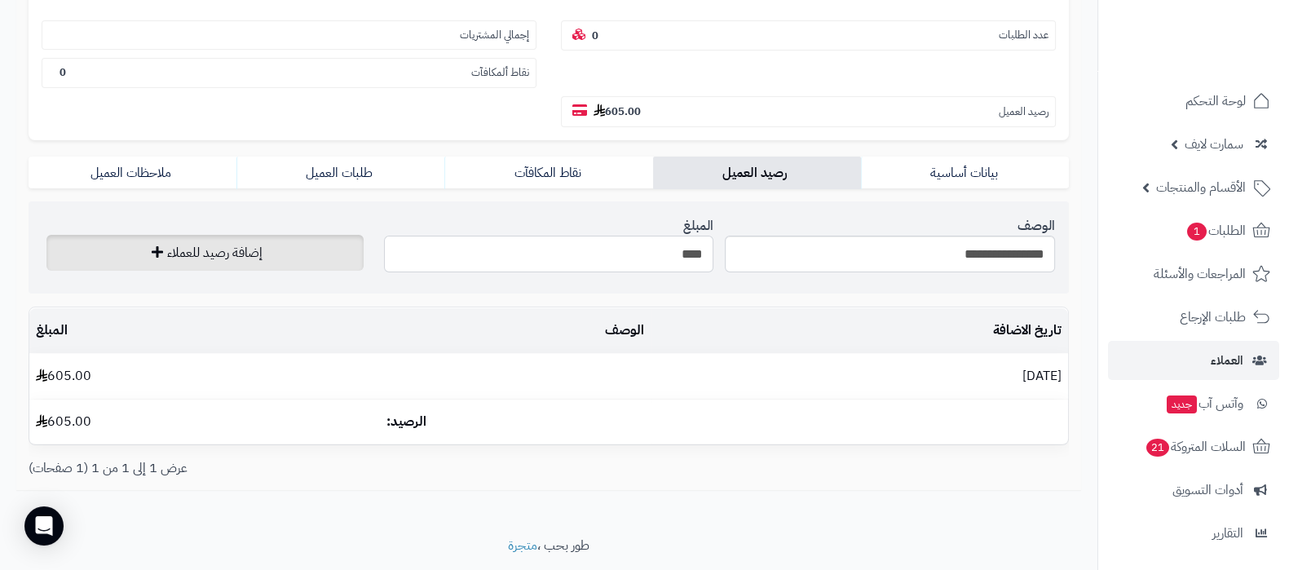
type input "****"
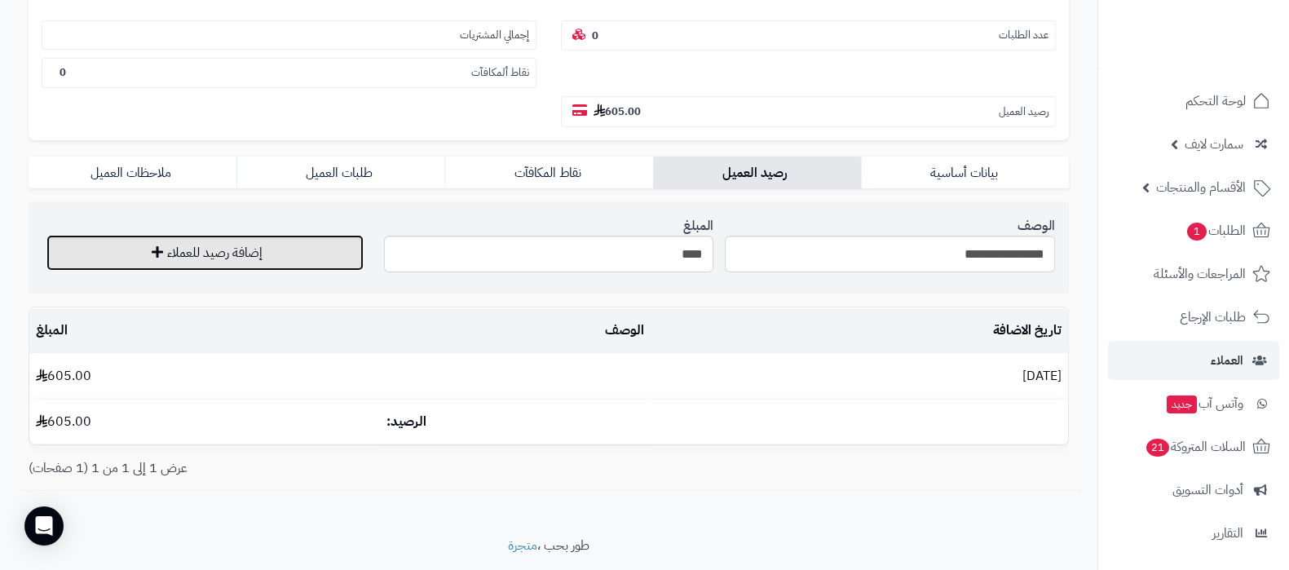
click at [269, 254] on button "إضافة رصيد للعملاء" at bounding box center [204, 253] width 317 height 36
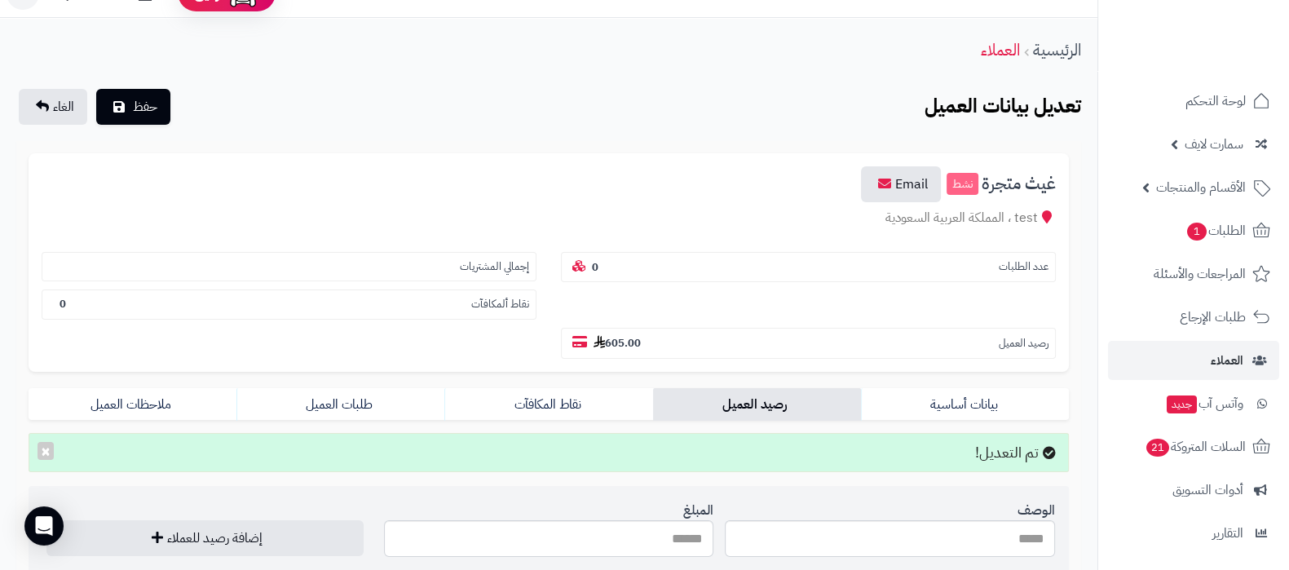
scroll to position [0, 0]
